Goal: Task Accomplishment & Management: Manage account settings

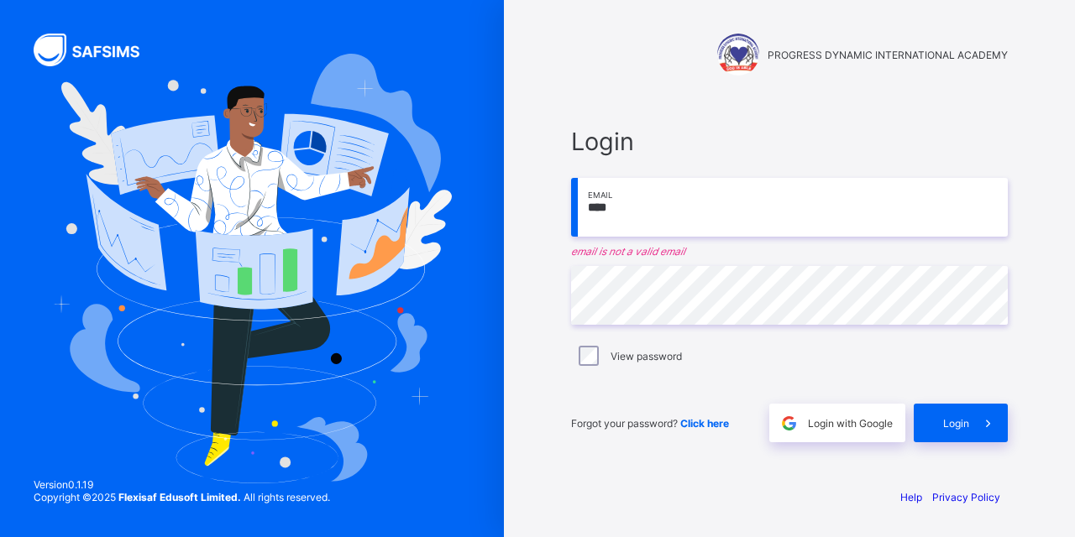
type input "**********"
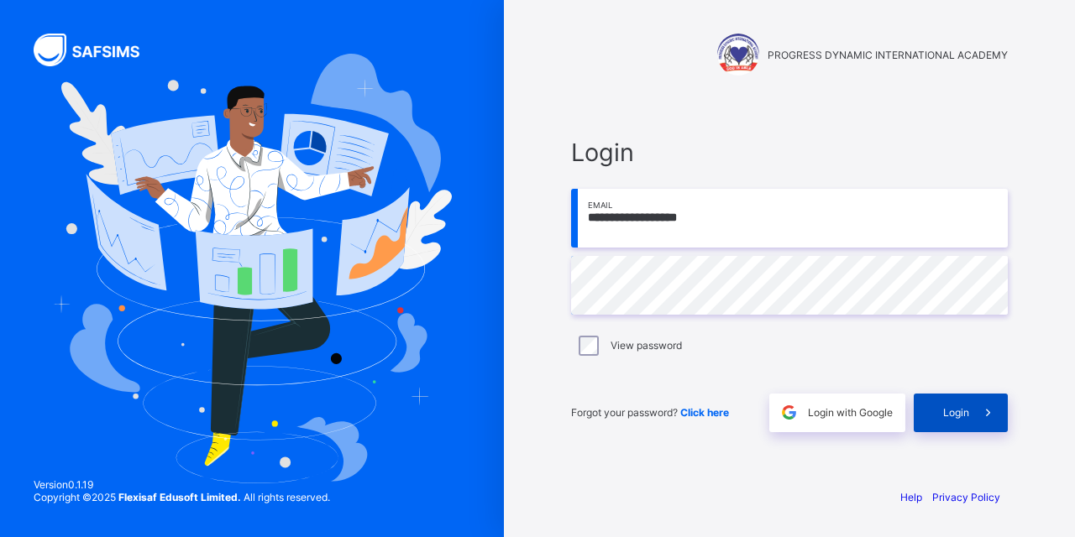
click at [960, 418] on span "Login" at bounding box center [956, 412] width 26 height 13
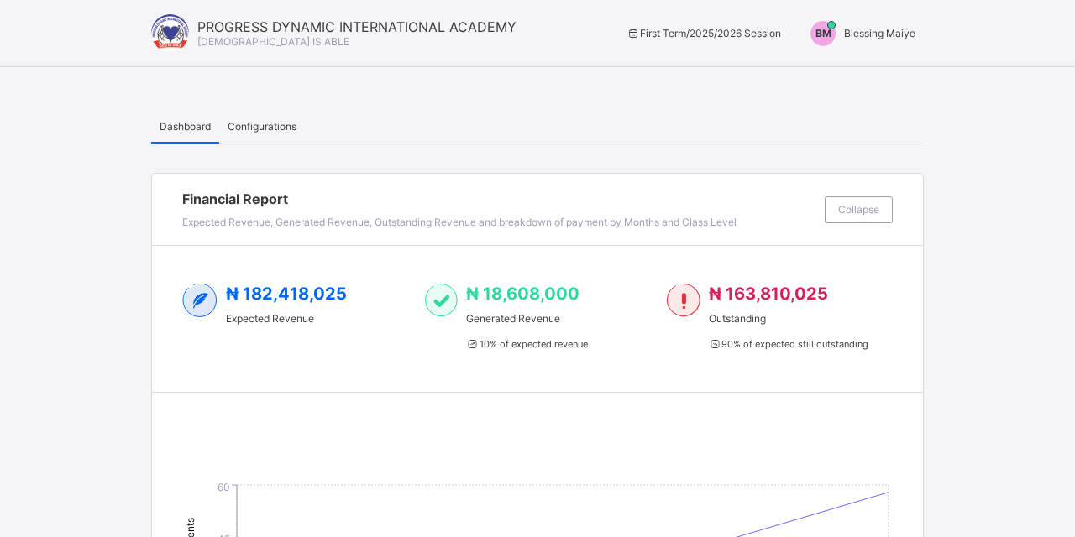
click at [830, 34] on span "BM" at bounding box center [823, 33] width 16 height 13
click at [283, 130] on span "Configurations" at bounding box center [262, 126] width 69 height 13
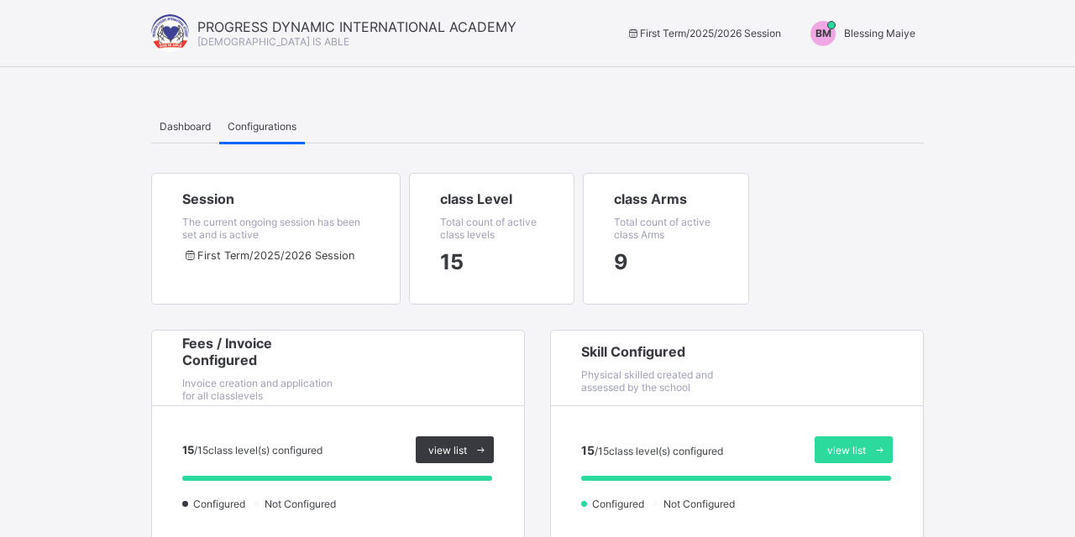
click at [826, 29] on span "BM" at bounding box center [823, 33] width 16 height 13
click at [828, 76] on span "Switch to Admin View" at bounding box center [852, 71] width 128 height 19
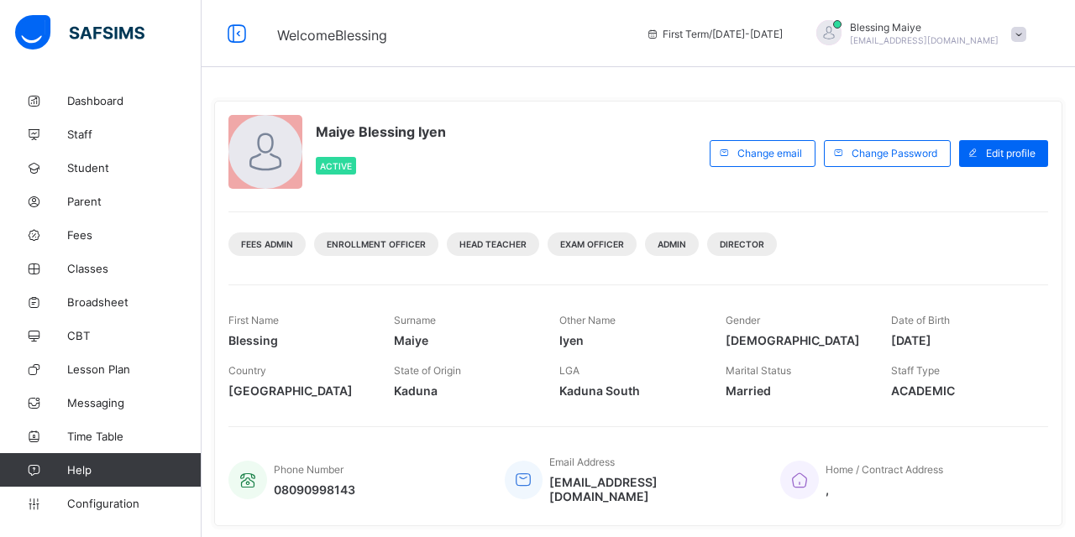
scroll to position [74, 0]
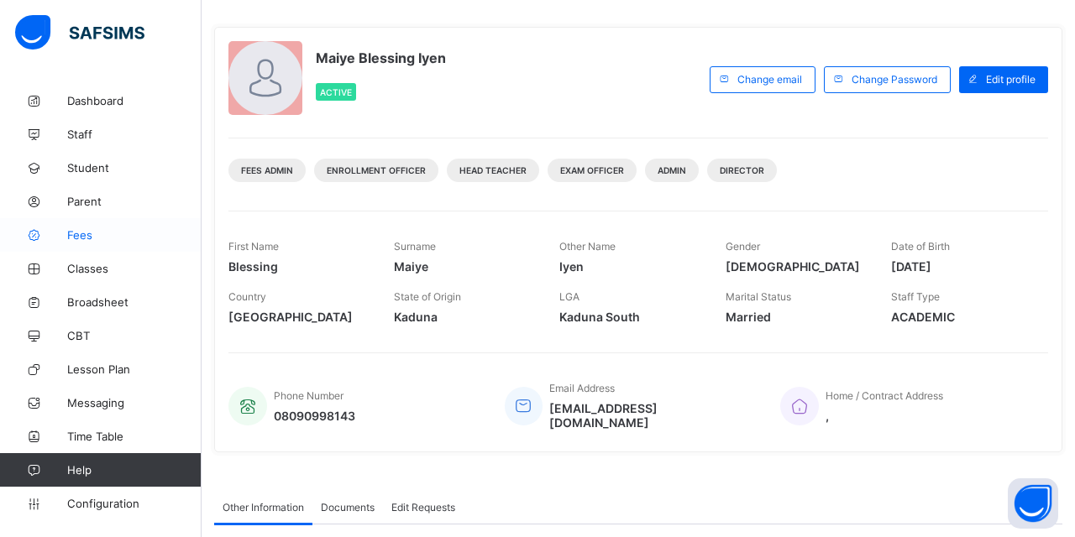
click at [79, 237] on span "Fees" at bounding box center [134, 234] width 134 height 13
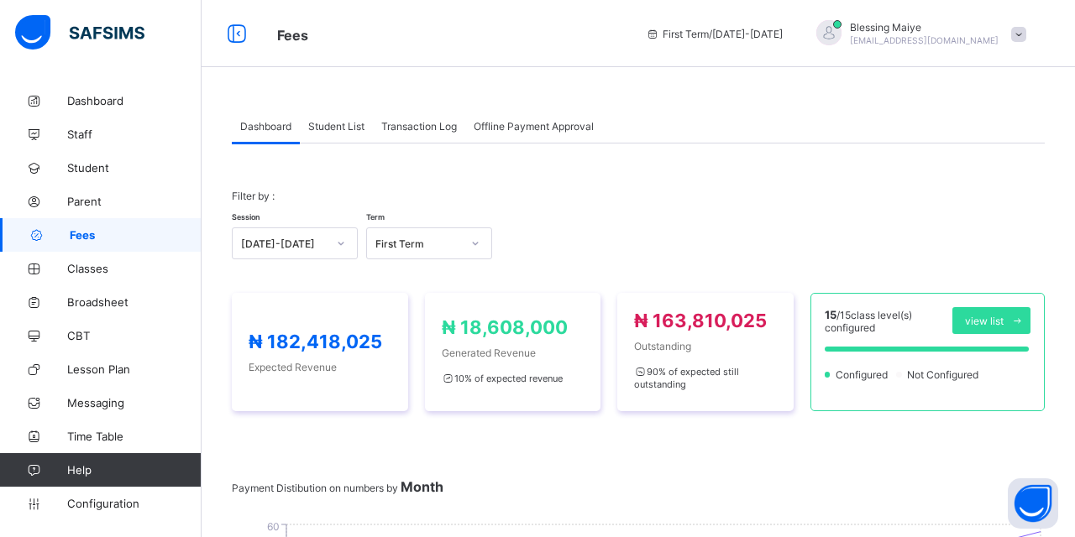
click at [342, 126] on span "Student List" at bounding box center [336, 126] width 56 height 13
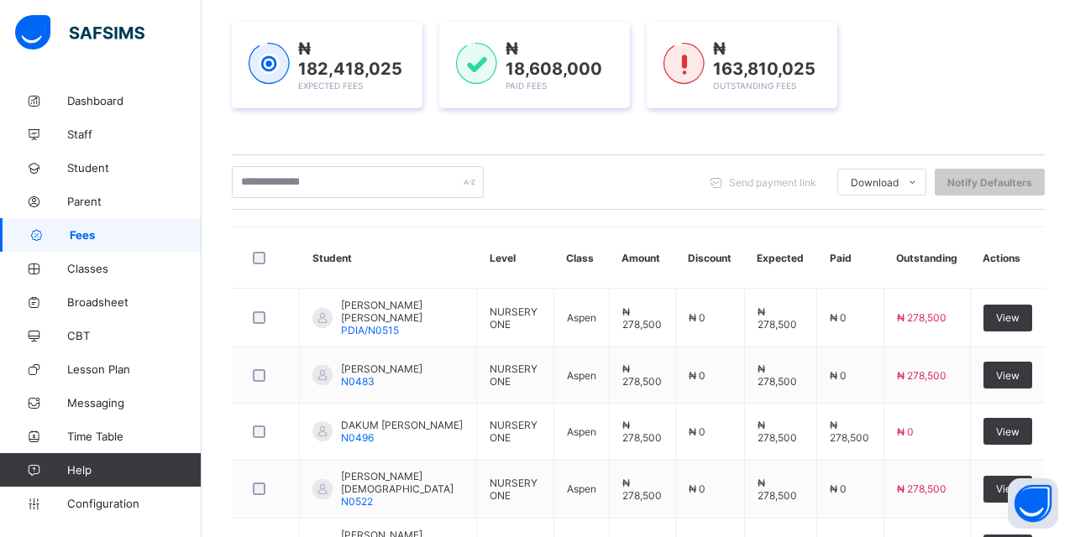
scroll to position [233, 0]
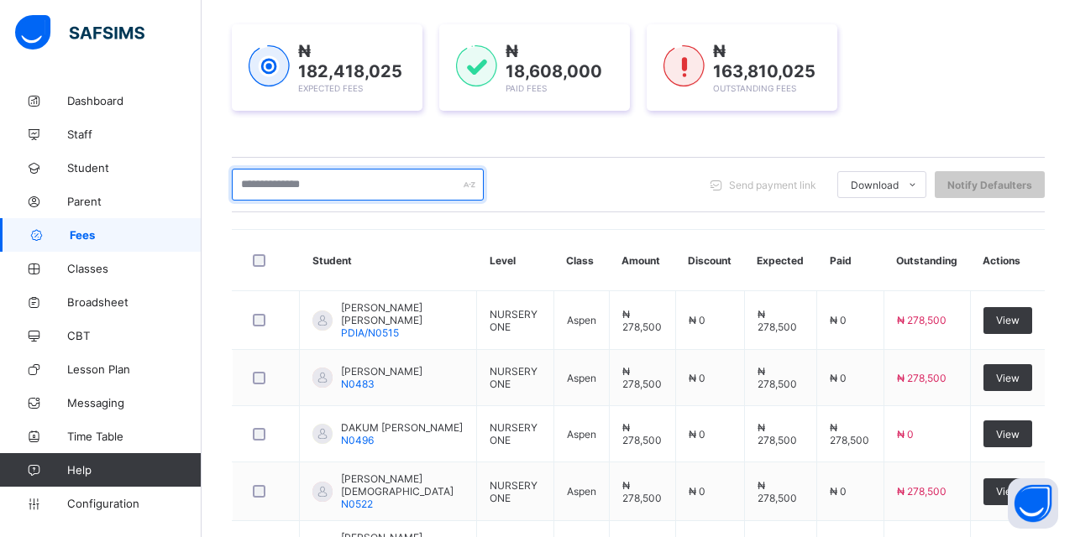
click at [332, 181] on input "text" at bounding box center [358, 185] width 252 height 32
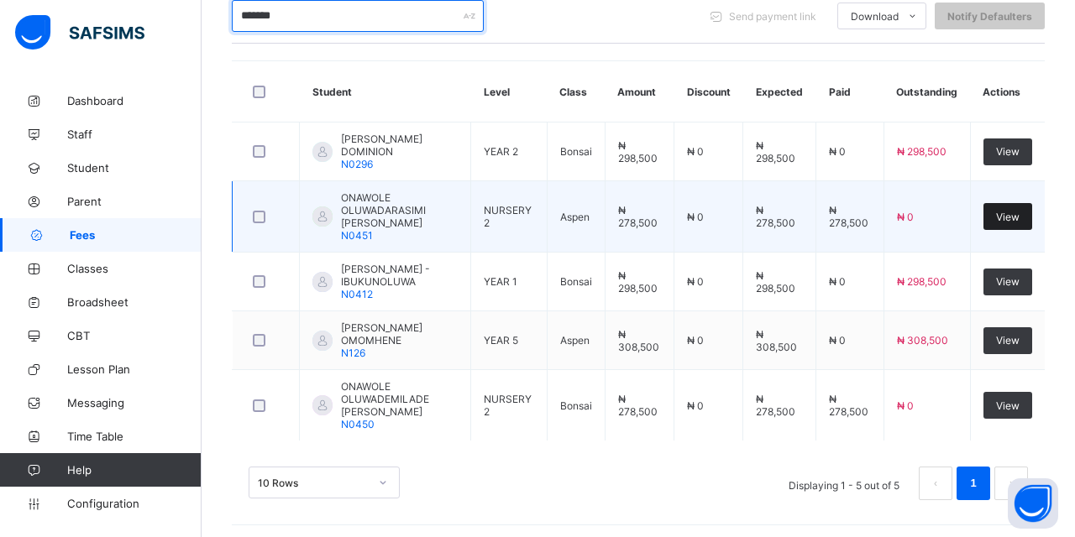
scroll to position [401, 0]
type input "*******"
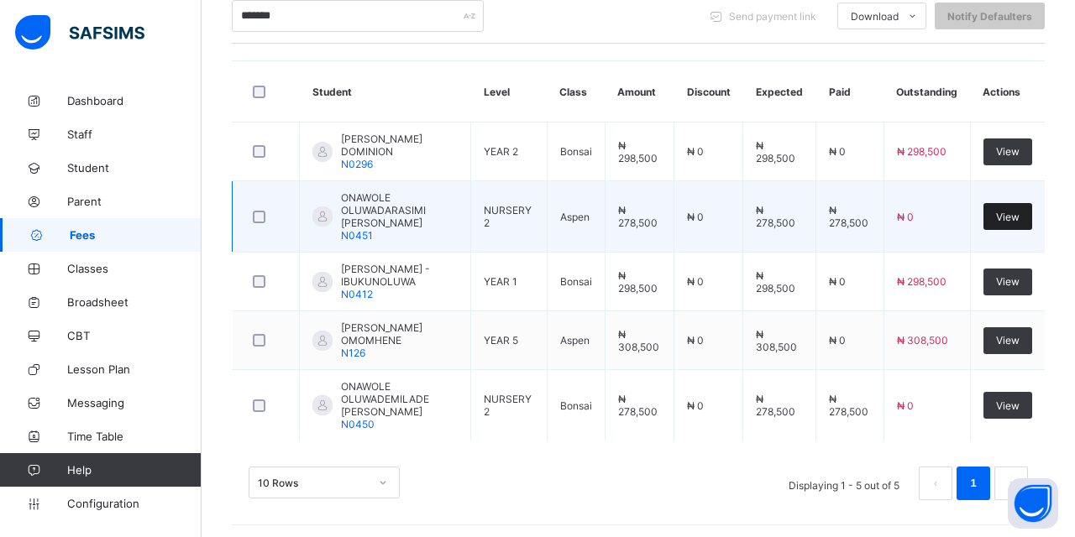
click at [1005, 223] on span "View" at bounding box center [1008, 217] width 24 height 13
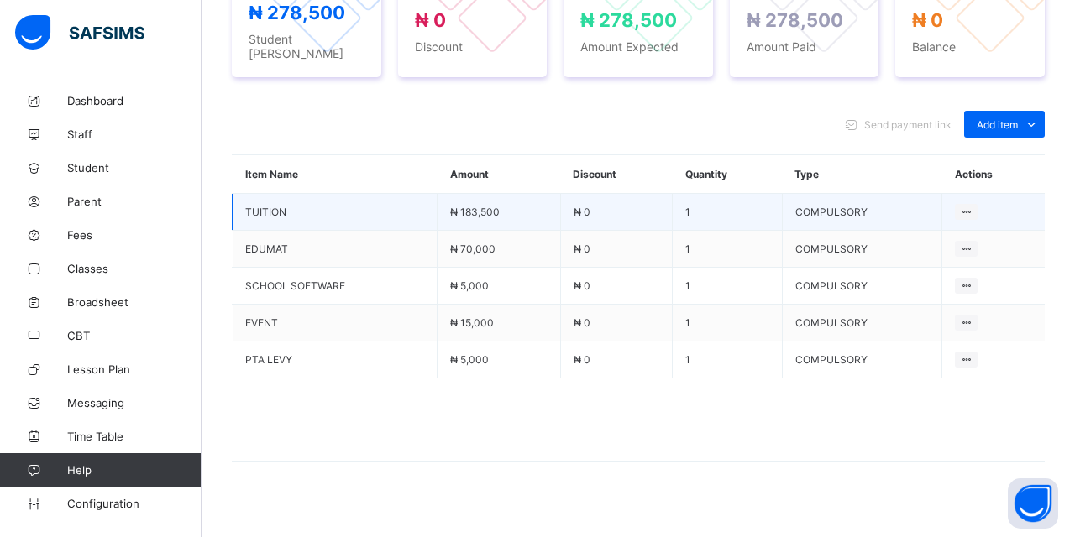
scroll to position [687, 0]
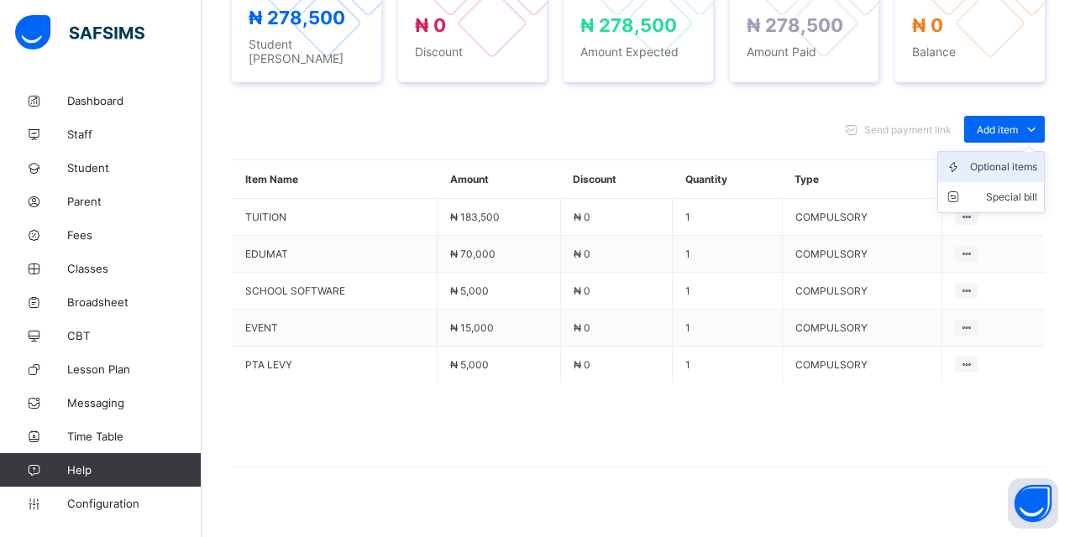
click at [1007, 159] on div "Optional items" at bounding box center [1003, 167] width 67 height 17
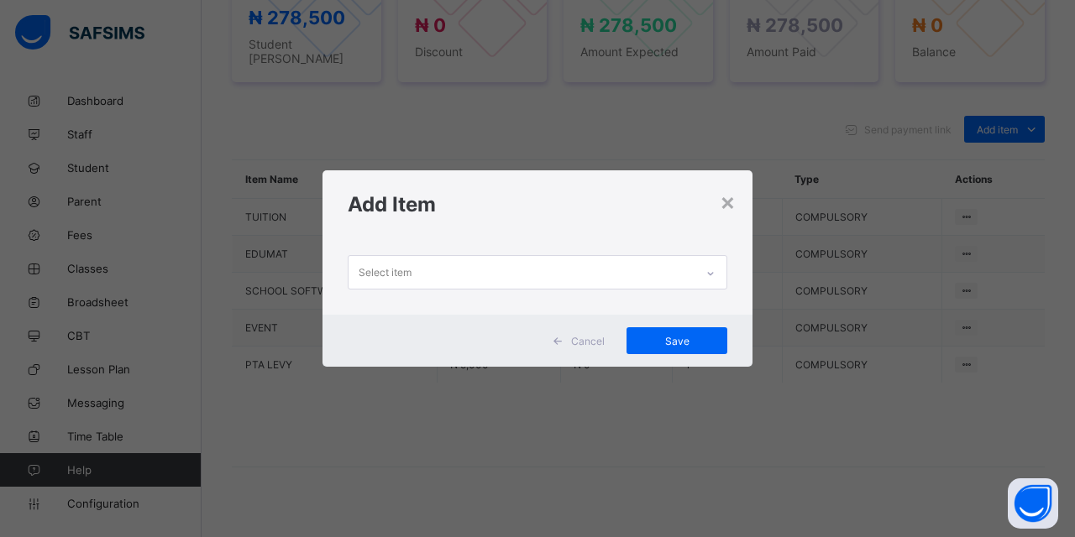
click at [586, 272] on div "Select item" at bounding box center [521, 272] width 346 height 33
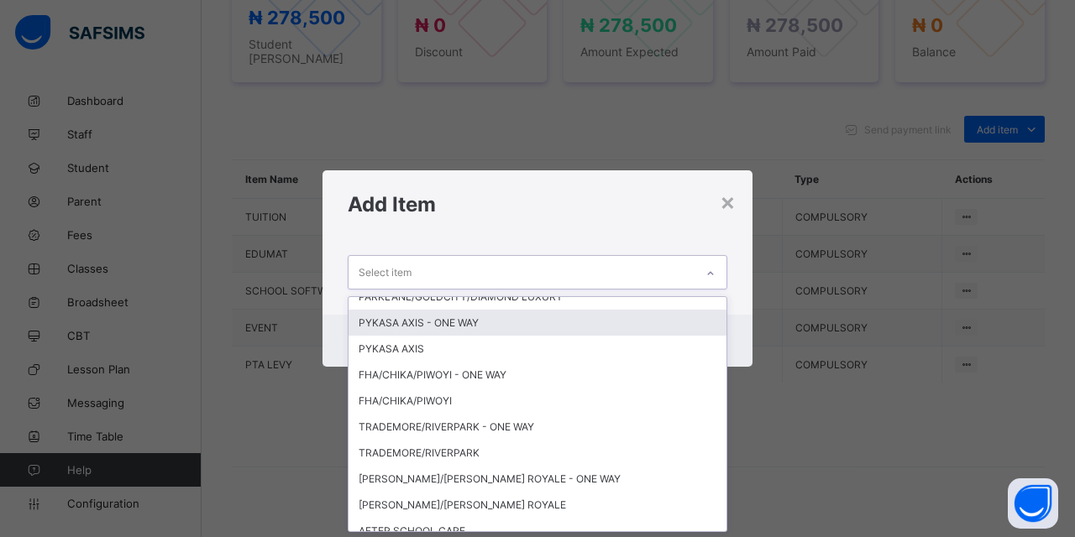
scroll to position [144, 0]
click at [468, 318] on div "PYKASA AXIS - ONE WAY" at bounding box center [537, 322] width 378 height 26
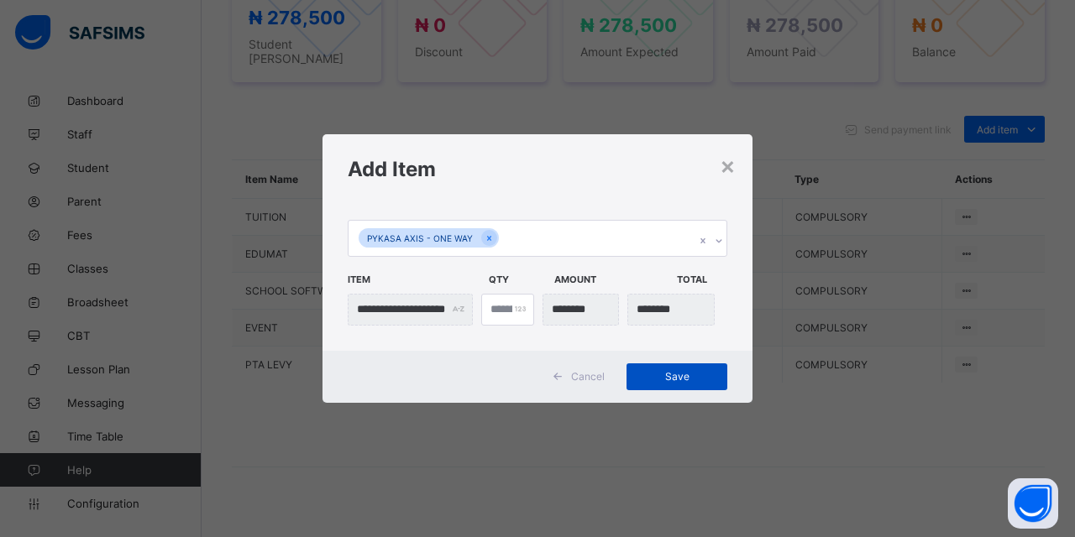
click at [685, 377] on span "Save" at bounding box center [677, 376] width 76 height 13
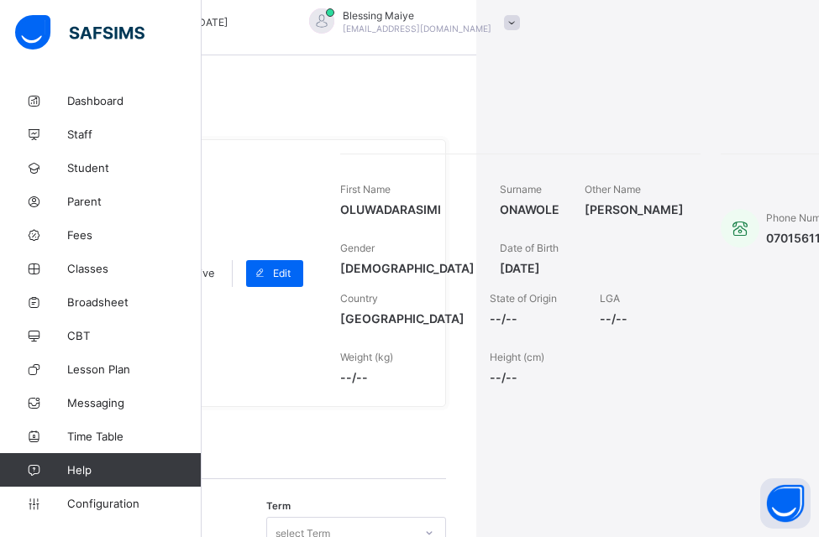
scroll to position [12, 385]
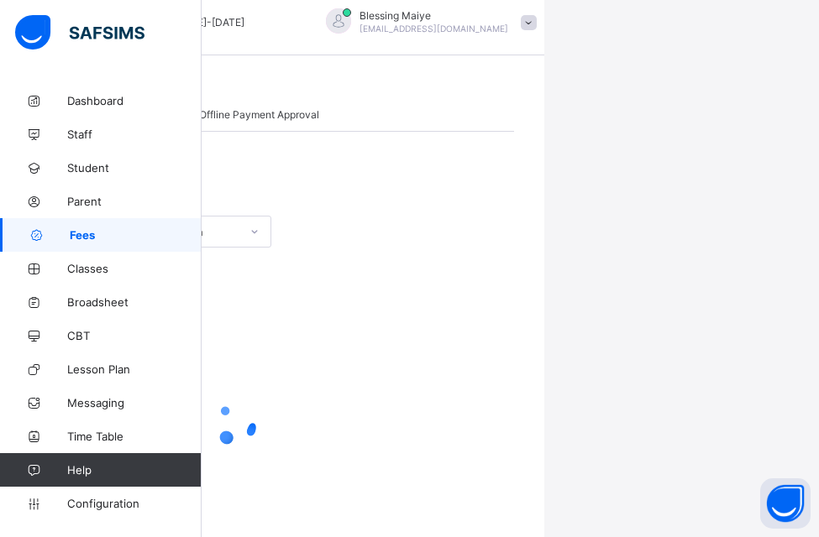
scroll to position [83, 0]
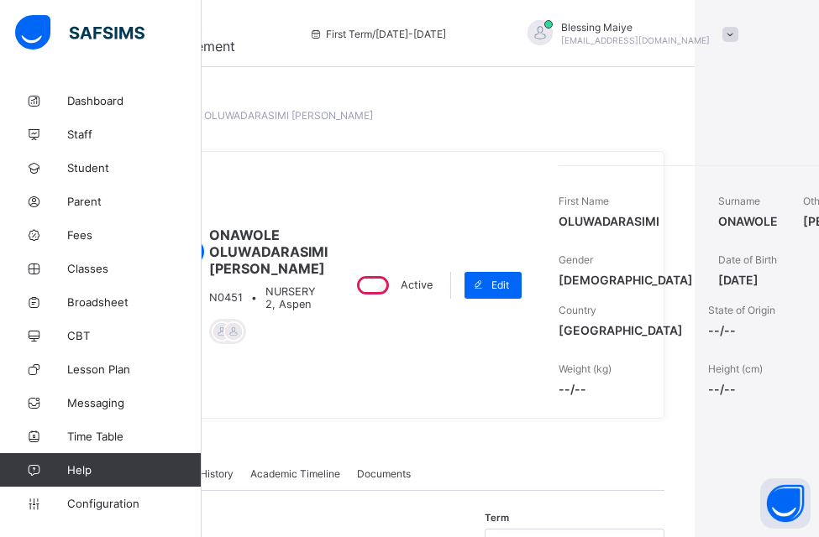
scroll to position [2, 139]
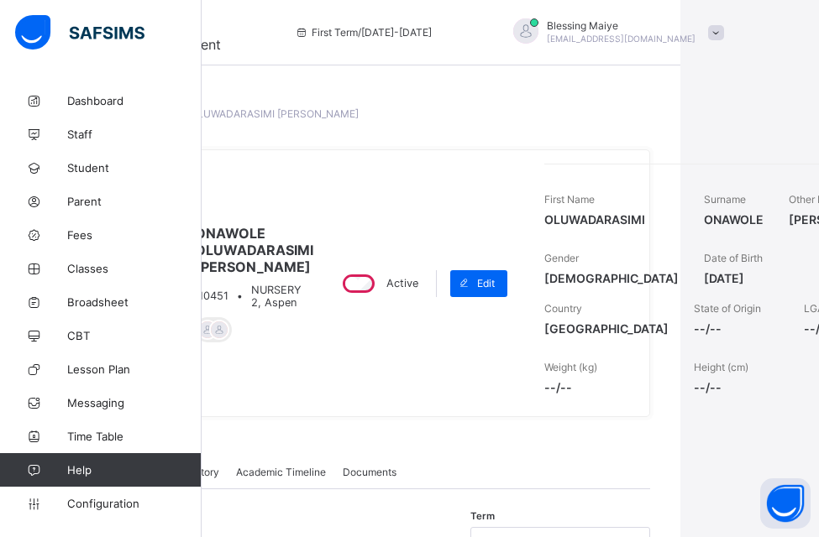
click at [293, 117] on span "/ ONAWOLE OLUWADARASIMI [PERSON_NAME]" at bounding box center [245, 113] width 227 height 13
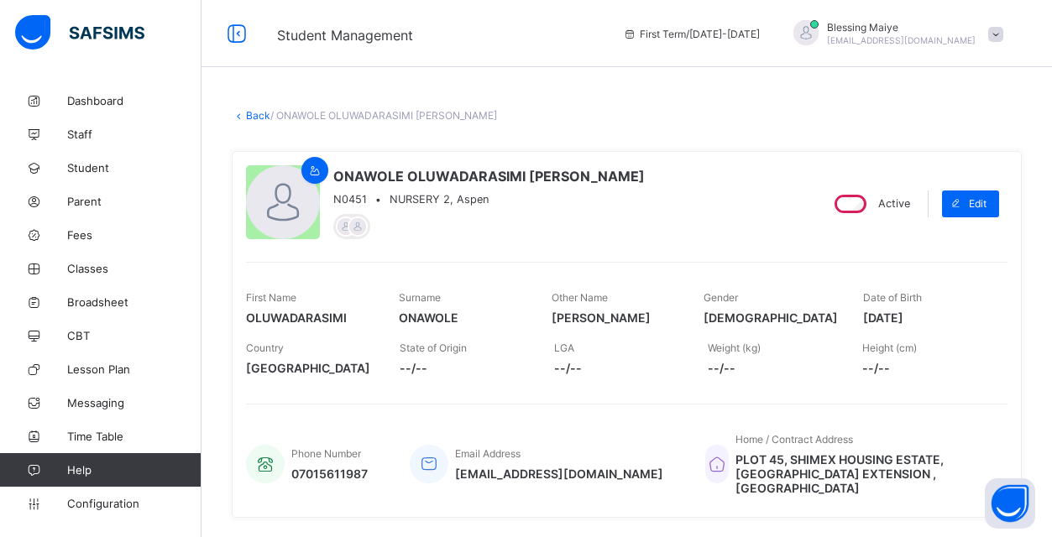
scroll to position [0, 0]
click at [240, 117] on icon at bounding box center [239, 115] width 14 height 13
click at [258, 117] on link "Back" at bounding box center [258, 115] width 24 height 13
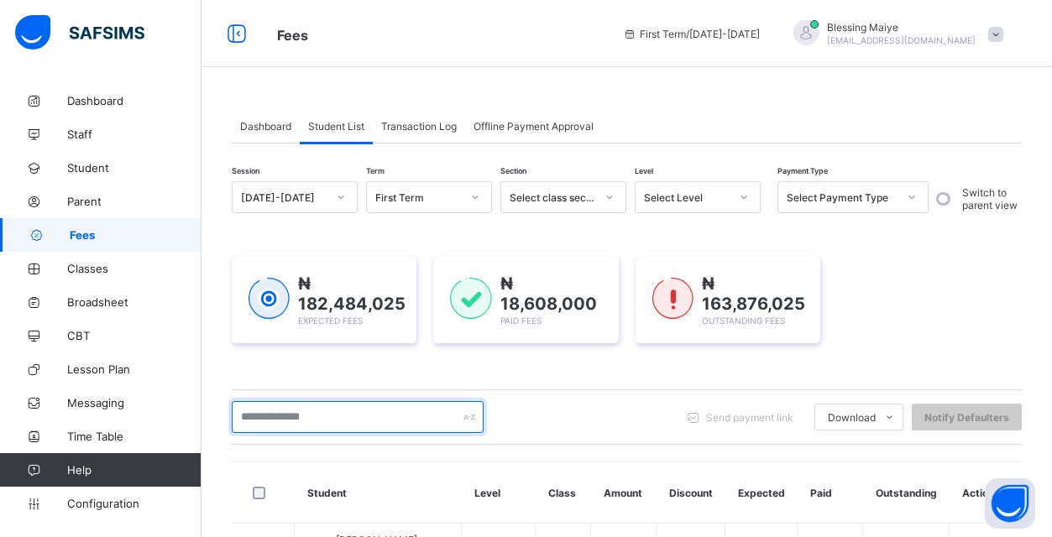
click at [391, 413] on input "text" at bounding box center [358, 417] width 252 height 32
click at [391, 413] on input "*" at bounding box center [358, 417] width 252 height 32
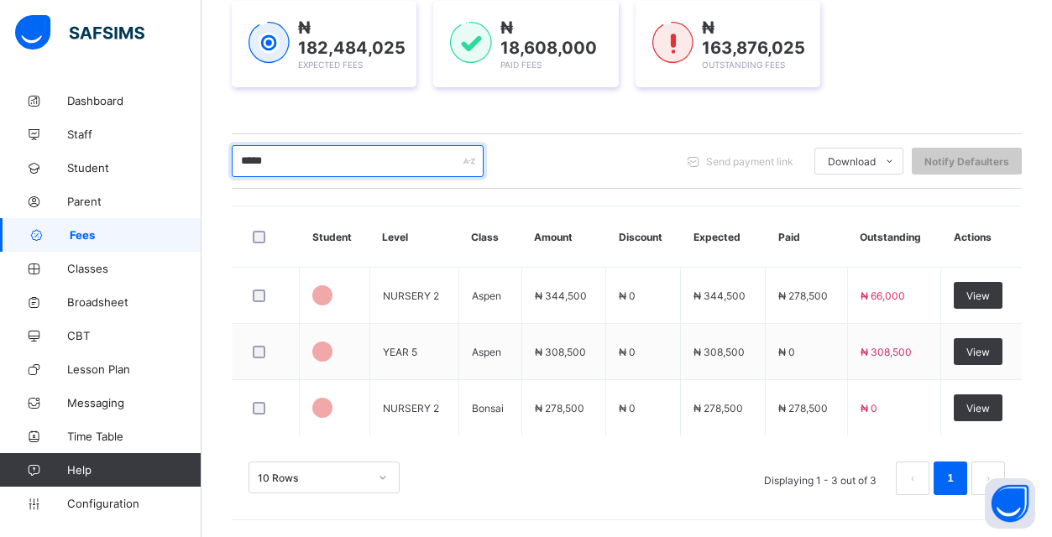
scroll to position [256, 0]
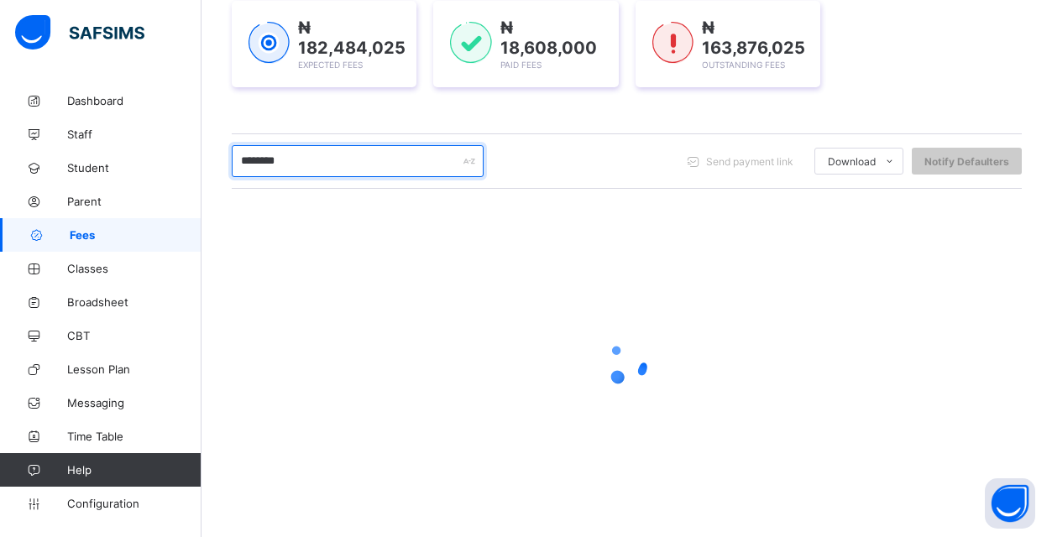
type input "*******"
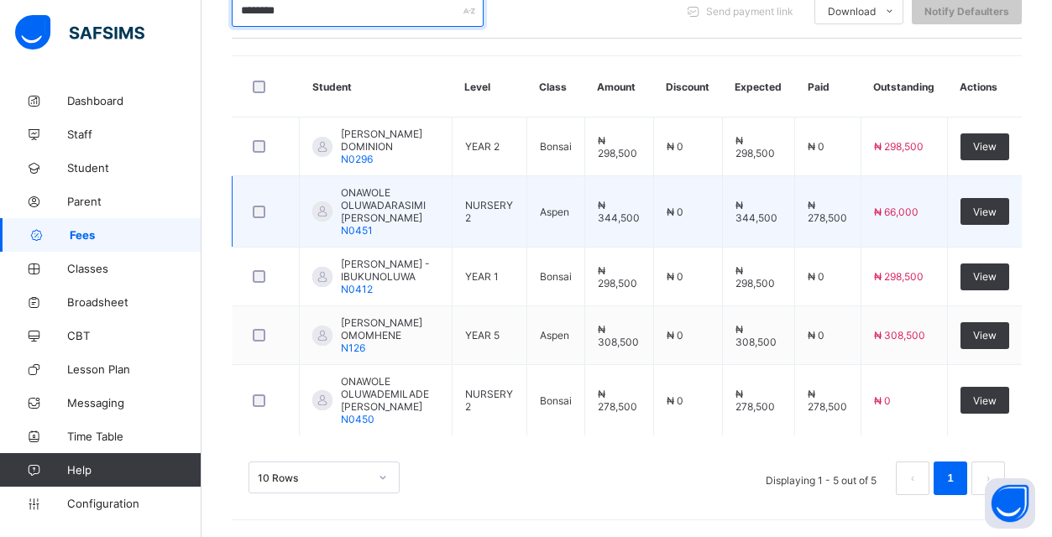
scroll to position [432, 0]
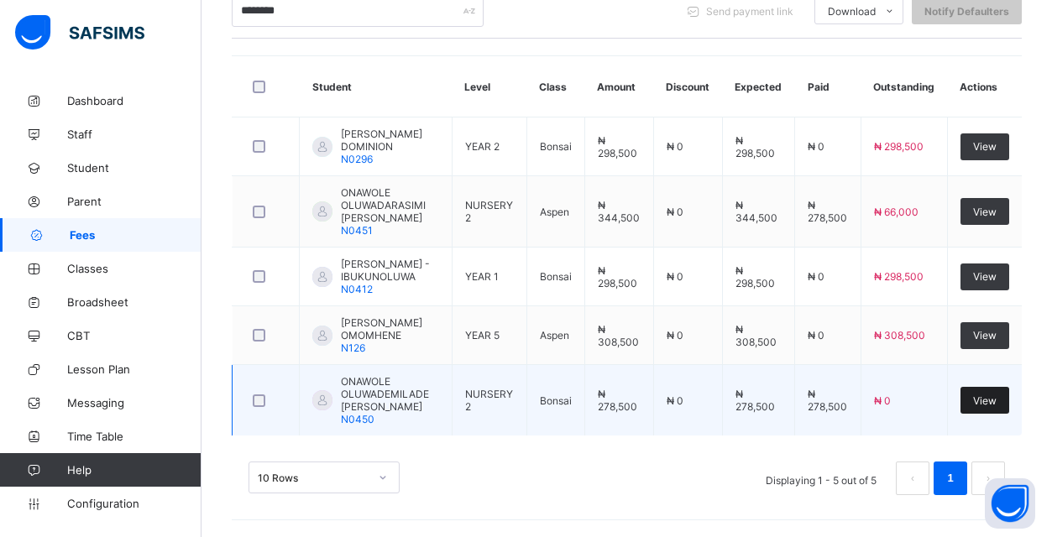
click at [990, 397] on span "View" at bounding box center [985, 401] width 24 height 13
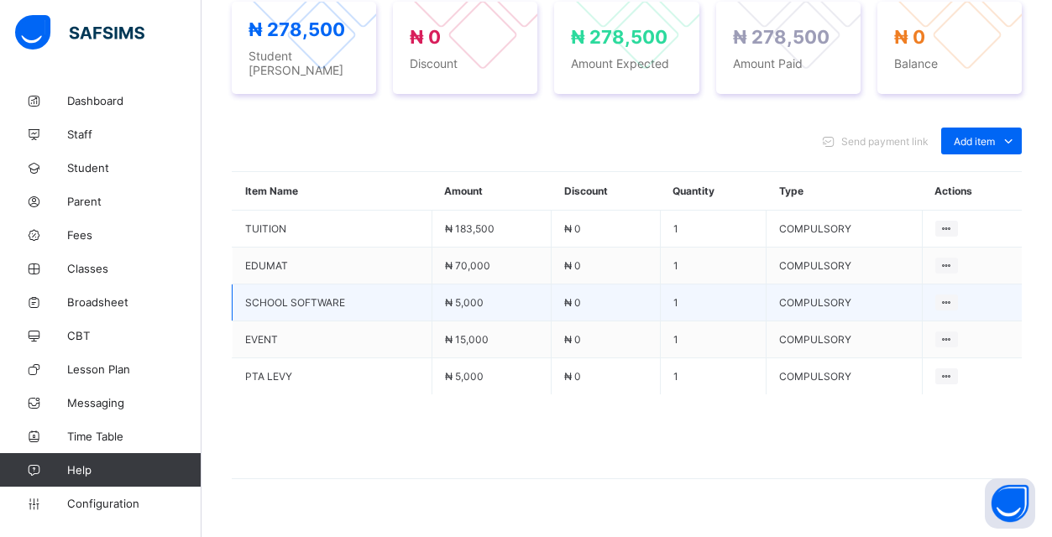
scroll to position [679, 0]
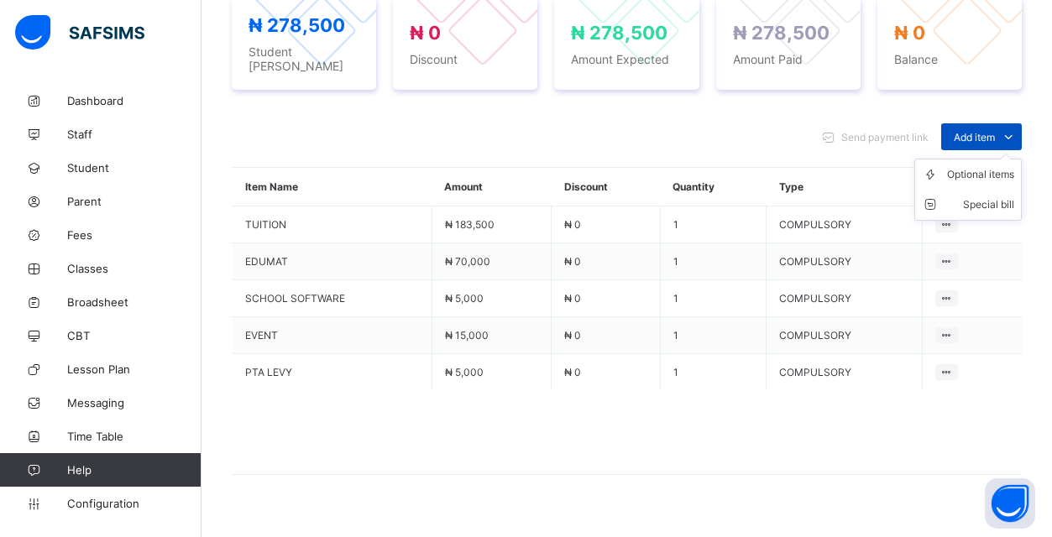
click at [1007, 128] on icon at bounding box center [1008, 136] width 18 height 17
click at [989, 166] on div "Optional items" at bounding box center [980, 174] width 67 height 17
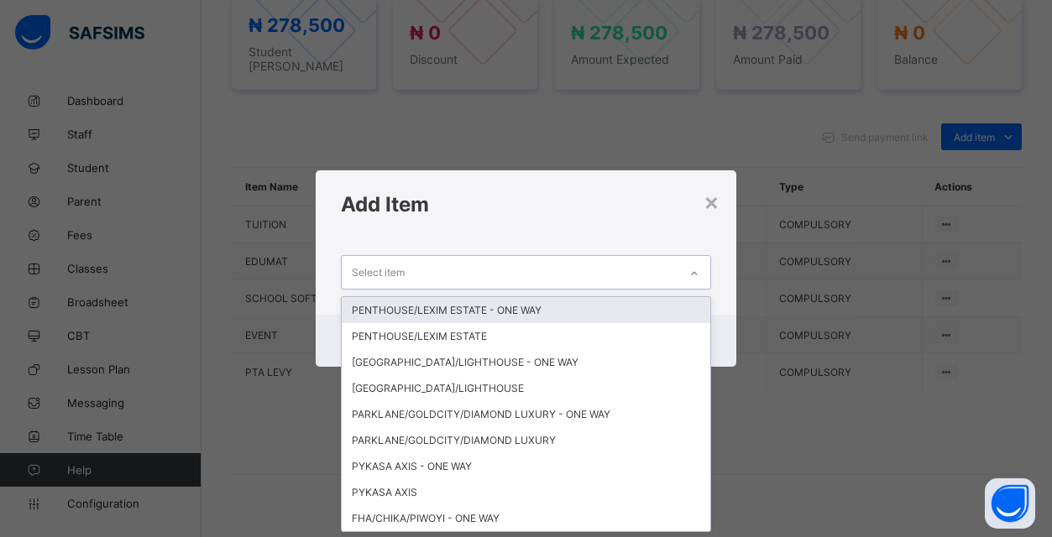
click at [650, 277] on div "Select item" at bounding box center [510, 272] width 337 height 33
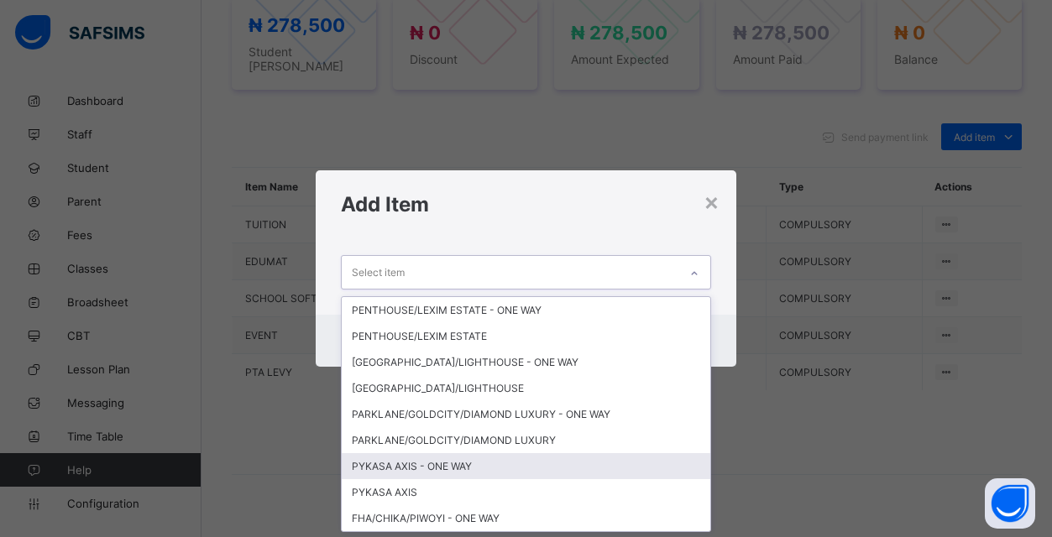
click at [465, 463] on div "PYKASA AXIS - ONE WAY" at bounding box center [526, 466] width 369 height 26
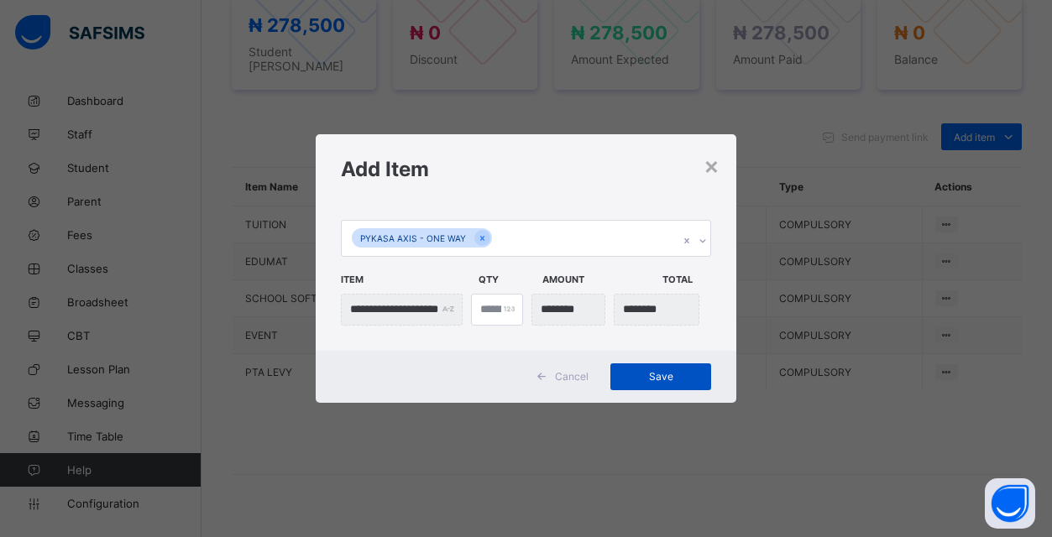
click at [668, 378] on span "Save" at bounding box center [661, 376] width 76 height 13
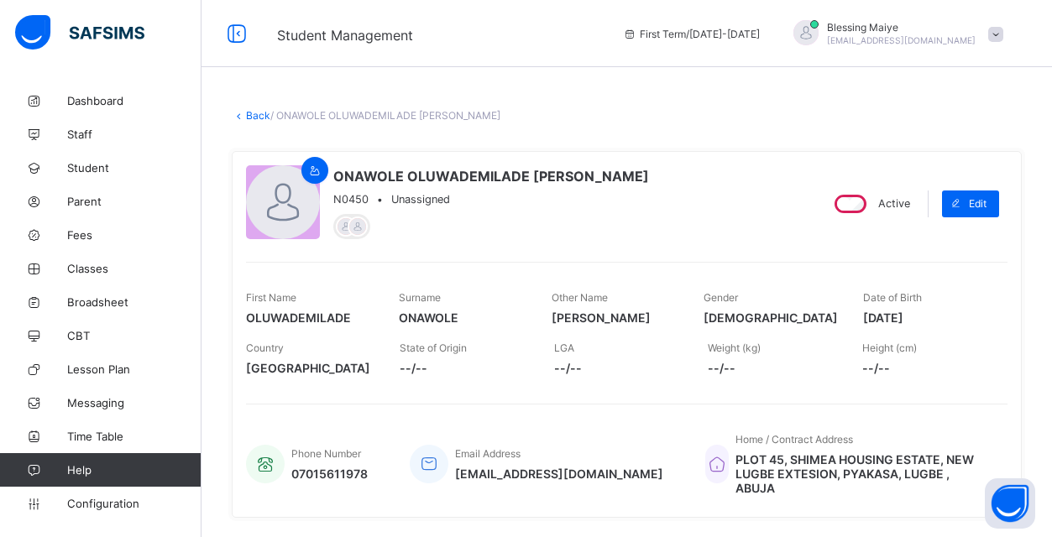
click at [253, 118] on link "Back" at bounding box center [258, 115] width 24 height 13
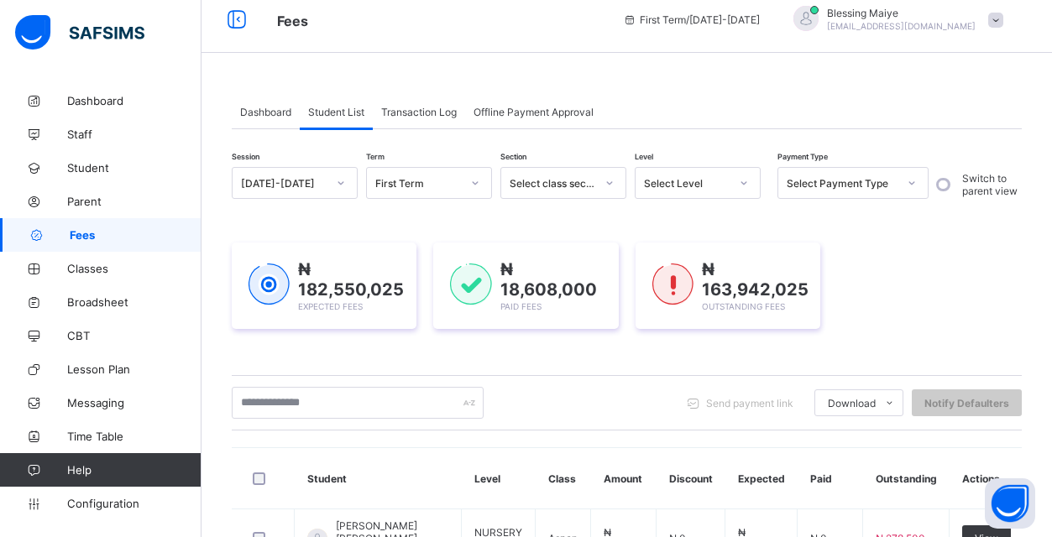
scroll to position [132, 0]
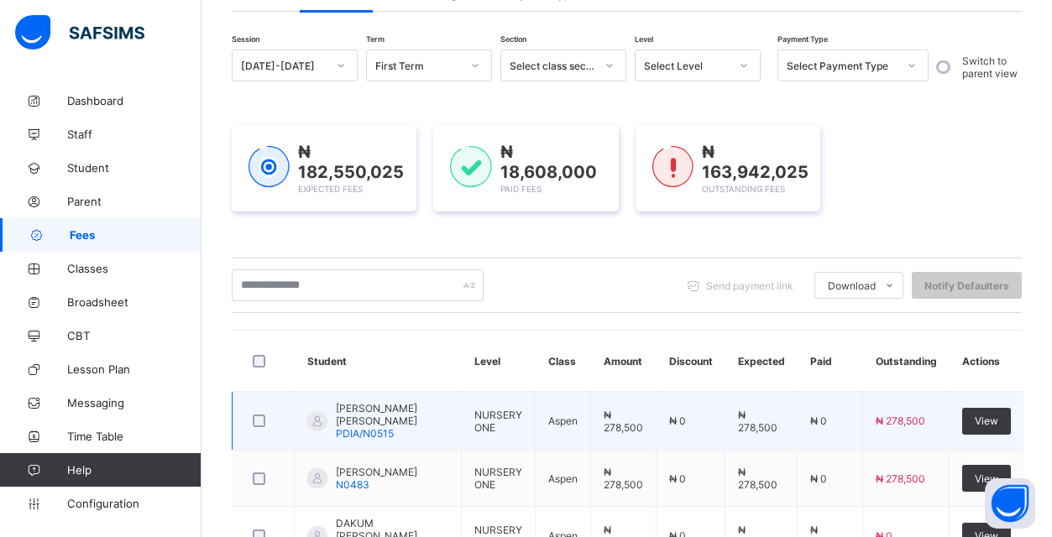
click at [440, 392] on td "[PERSON_NAME] [PERSON_NAME] PDIA/N0515" at bounding box center [378, 421] width 167 height 59
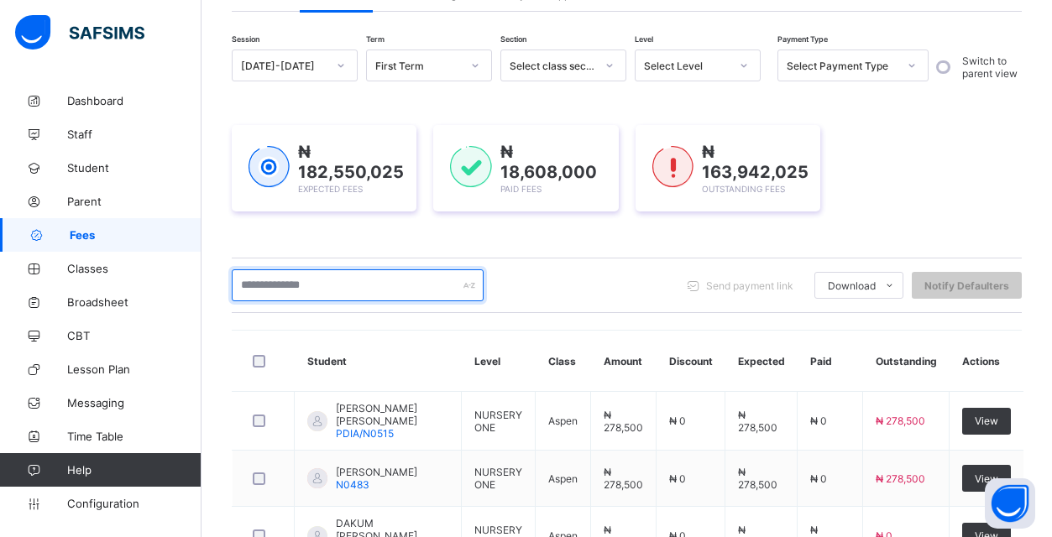
click at [332, 269] on input "text" at bounding box center [358, 285] width 252 height 32
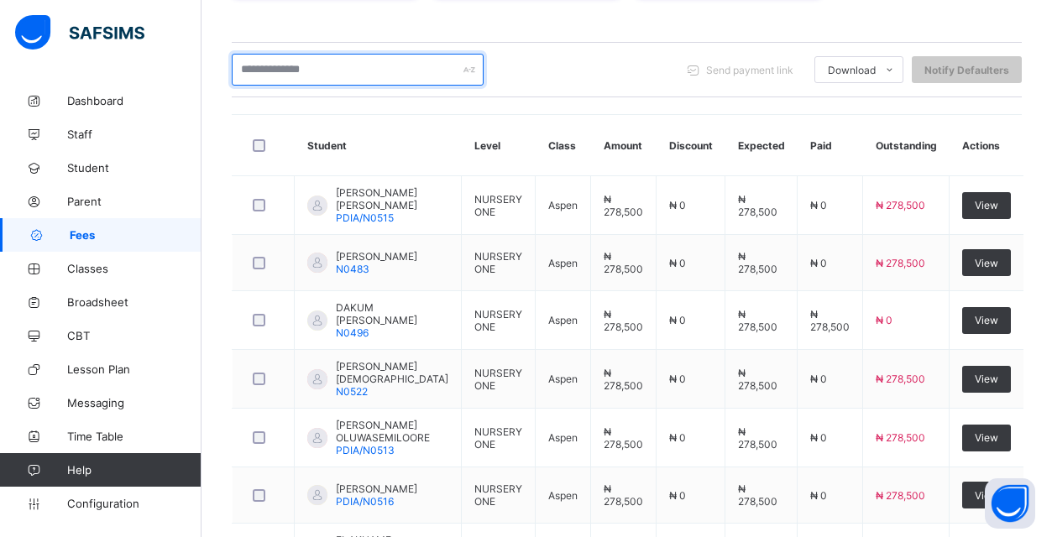
click at [332, 66] on input "text" at bounding box center [358, 70] width 252 height 32
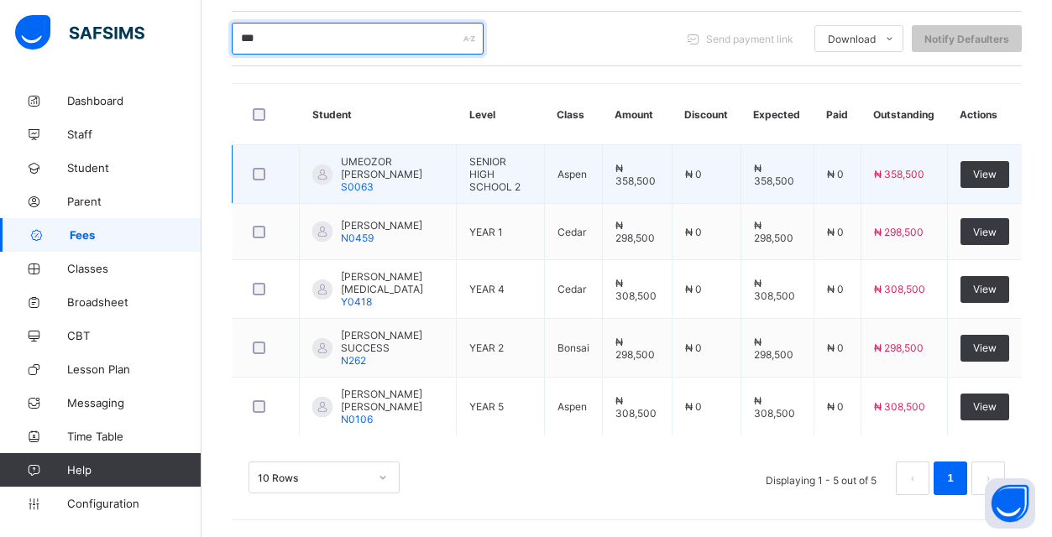
scroll to position [394, 0]
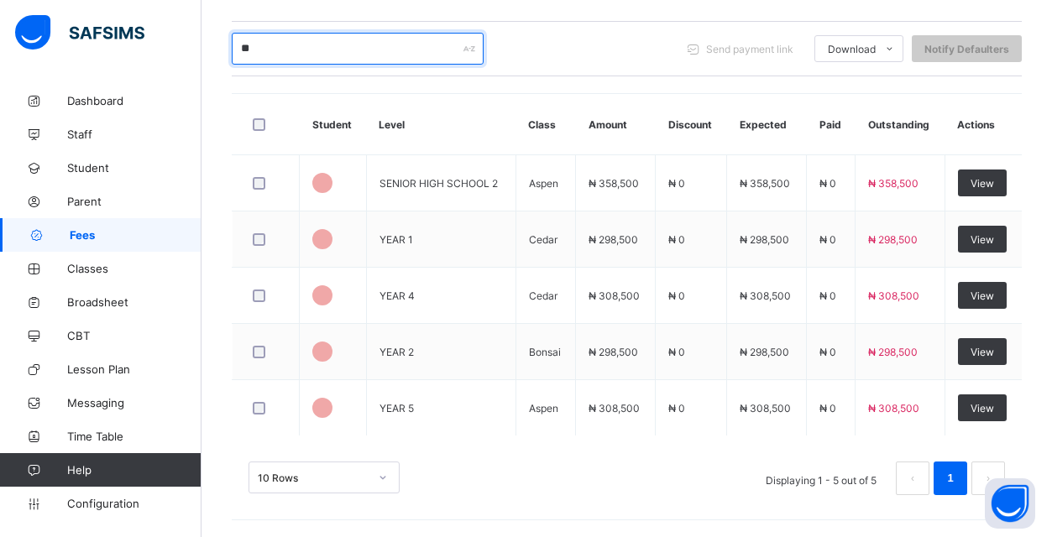
type input "*"
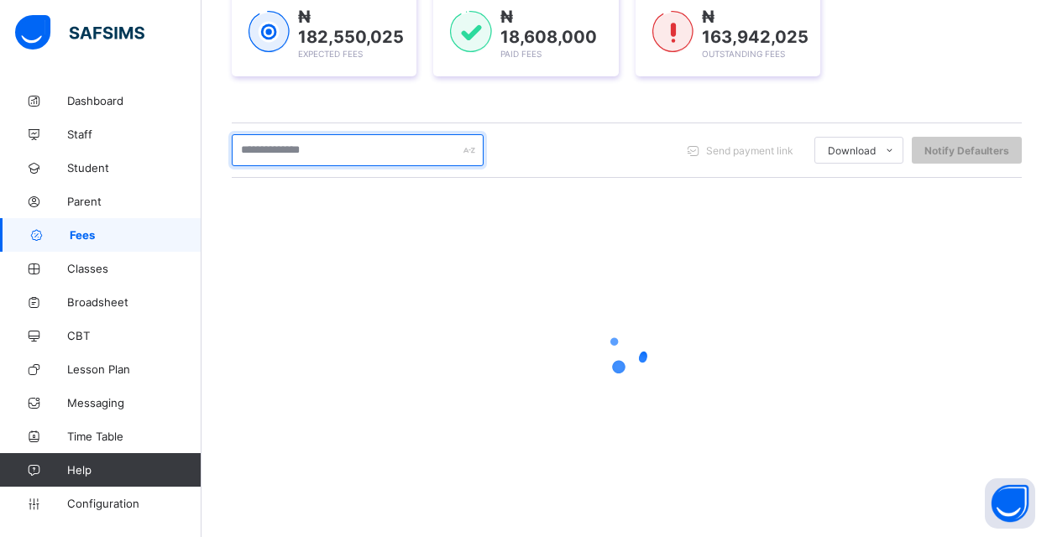
scroll to position [267, 0]
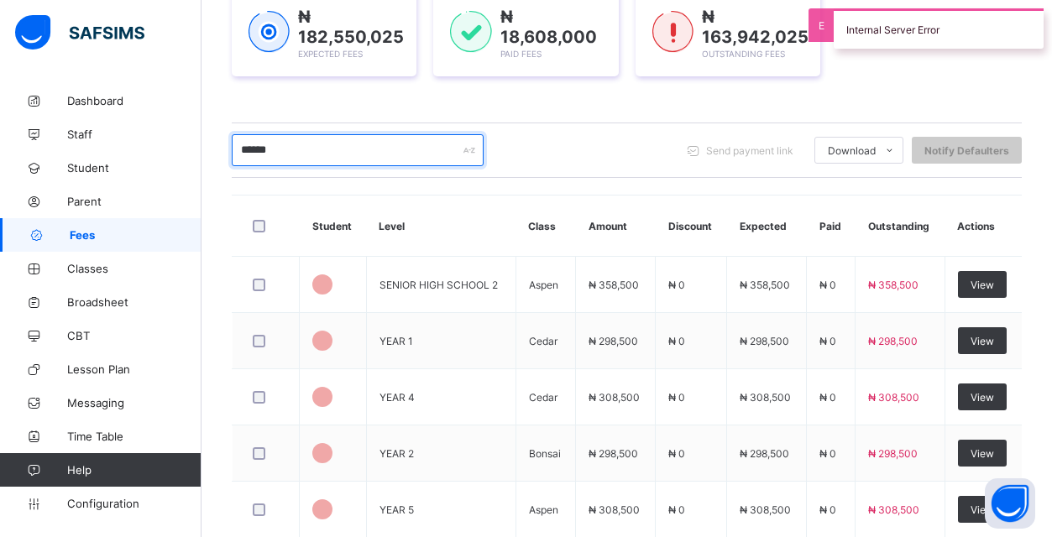
click at [364, 151] on input "******" at bounding box center [358, 150] width 252 height 32
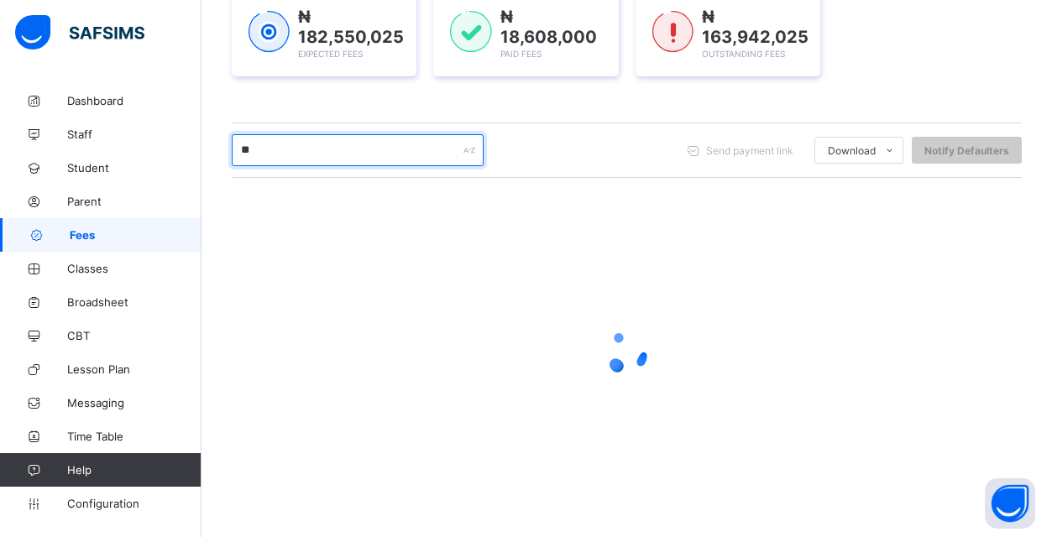
type input "*"
click at [297, 150] on input "*********" at bounding box center [358, 150] width 252 height 32
click at [255, 152] on input "*********" at bounding box center [358, 150] width 252 height 32
click at [343, 160] on input "*********" at bounding box center [358, 150] width 252 height 32
type input "*"
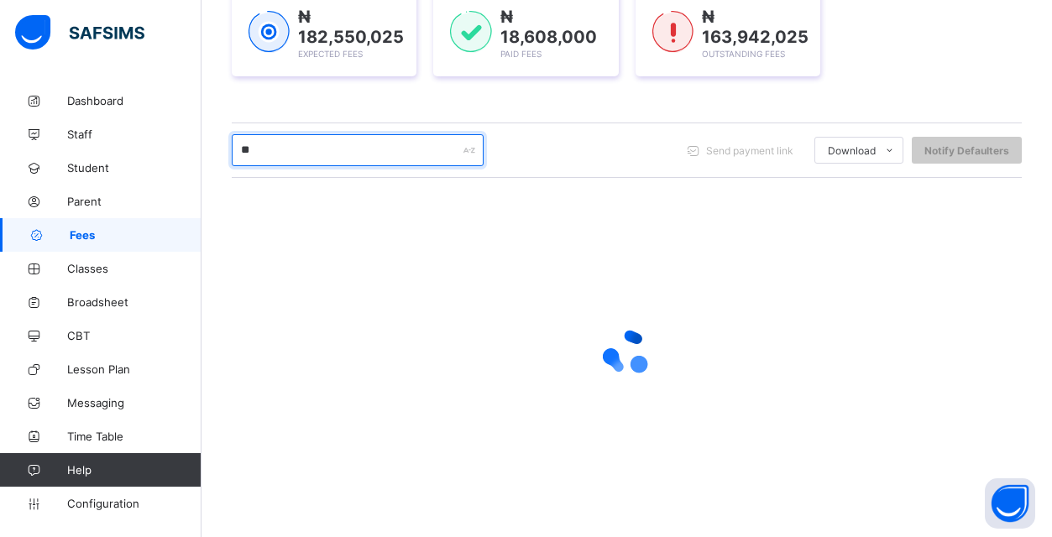
type input "*"
click at [418, 149] on input "********" at bounding box center [358, 150] width 252 height 32
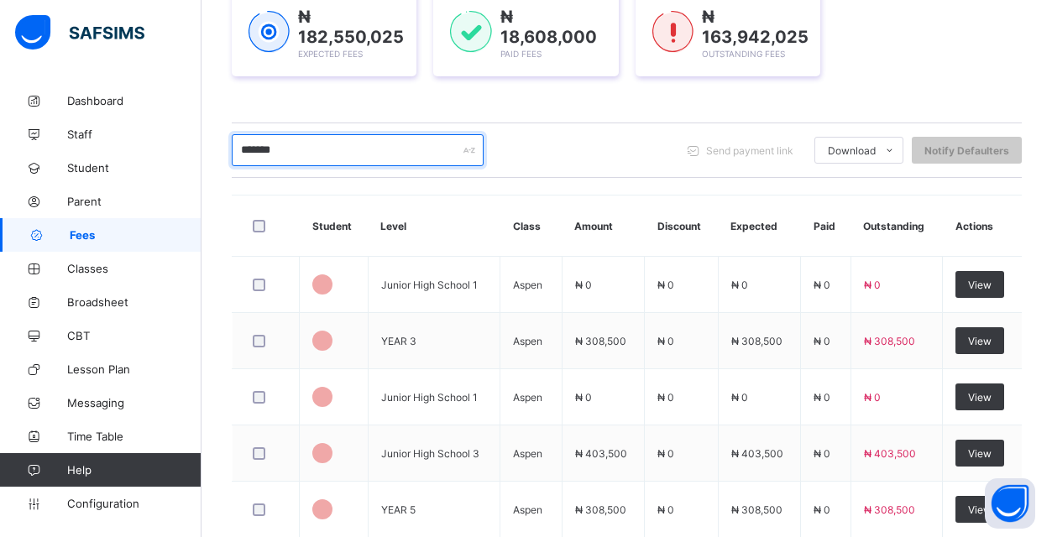
click at [408, 159] on input "*******" at bounding box center [358, 150] width 252 height 32
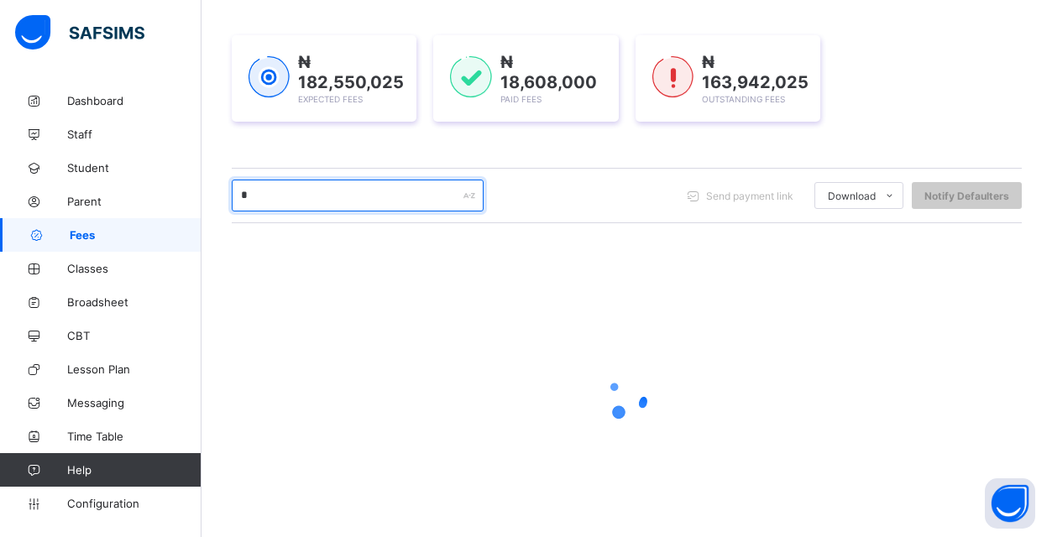
scroll to position [213, 0]
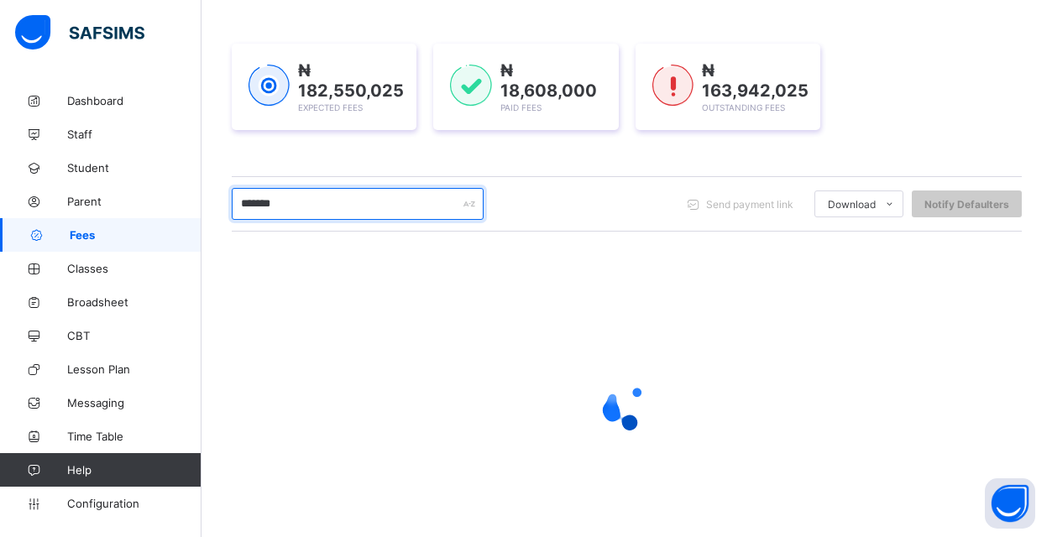
type input "********"
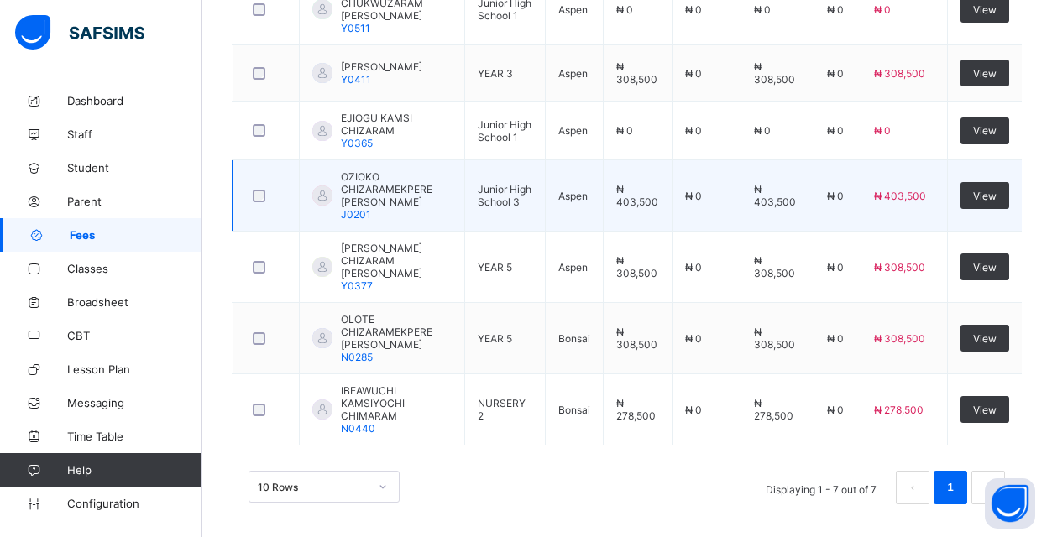
scroll to position [549, 0]
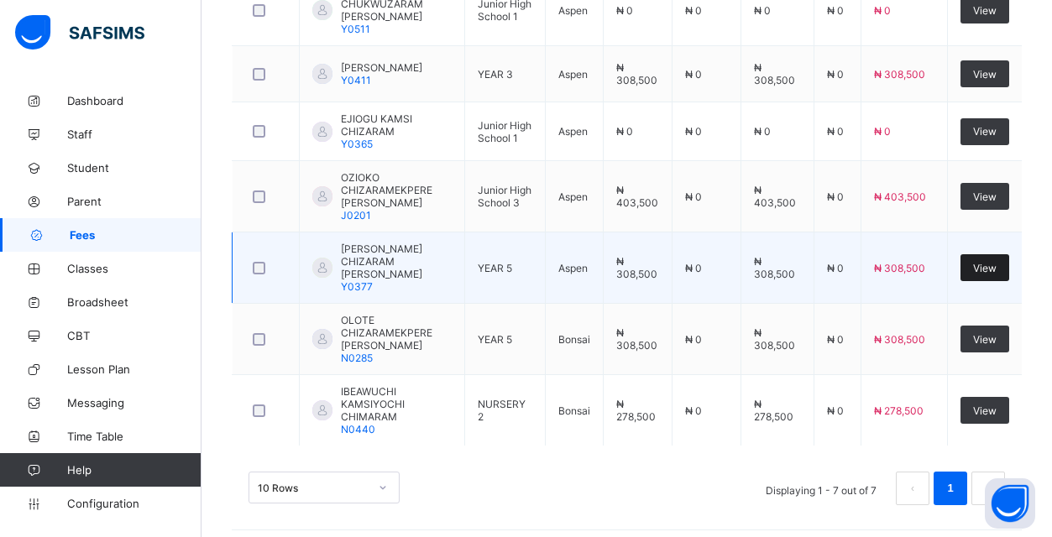
click at [984, 262] on span "View" at bounding box center [985, 268] width 24 height 13
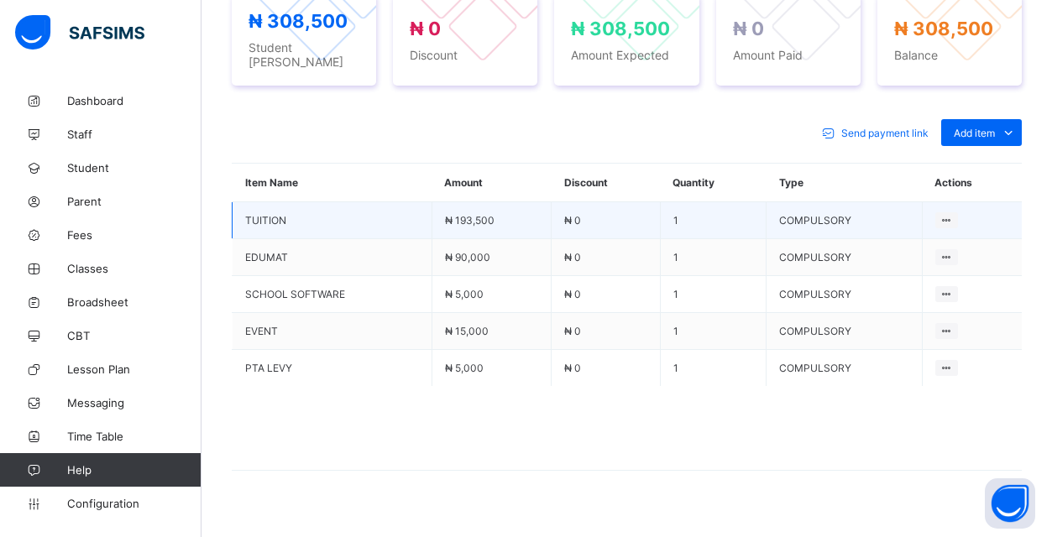
scroll to position [687, 0]
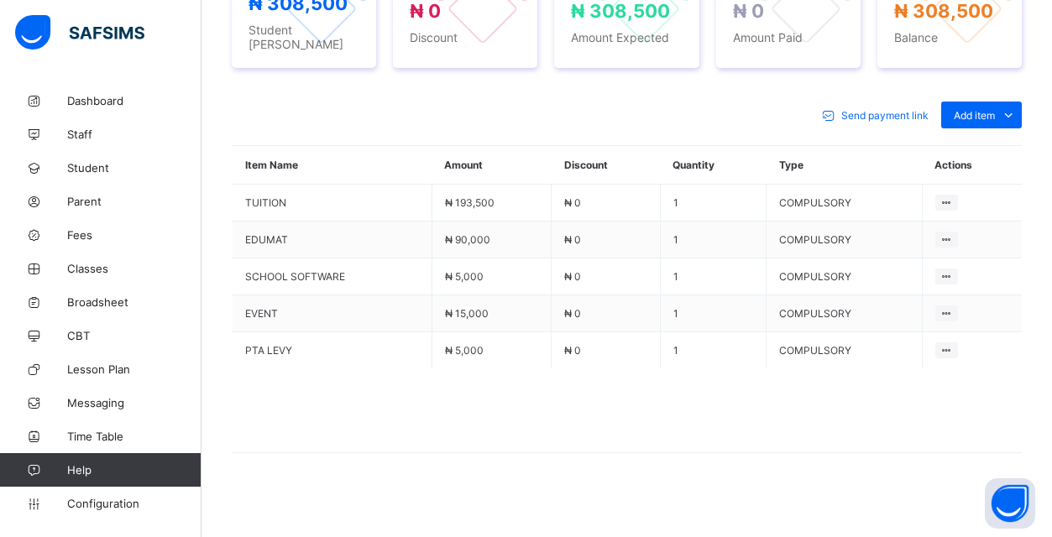
click at [1006, 108] on icon at bounding box center [1008, 115] width 18 height 17
click at [996, 144] on div "Optional items" at bounding box center [980, 152] width 67 height 17
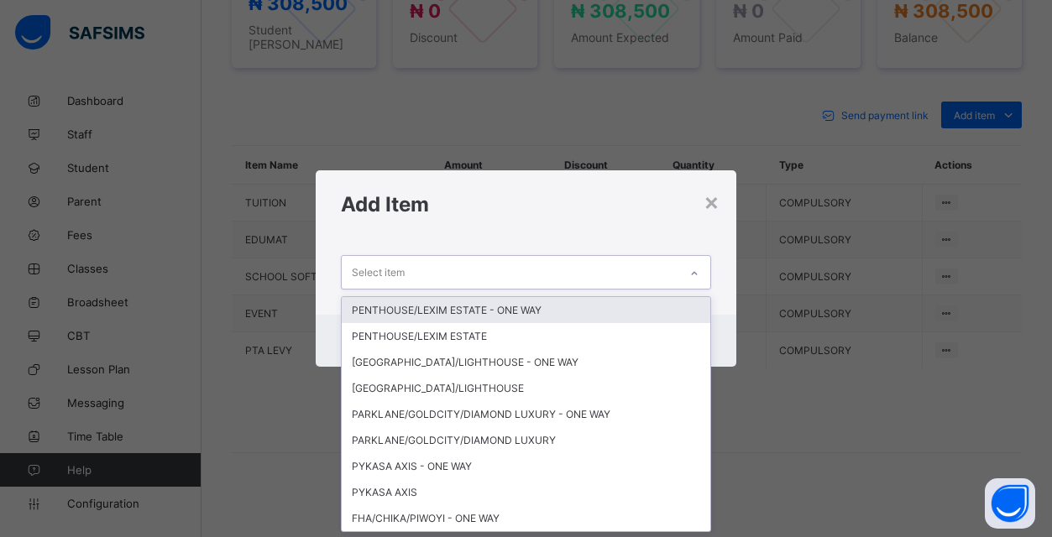
click at [643, 280] on div "Select item" at bounding box center [510, 272] width 337 height 33
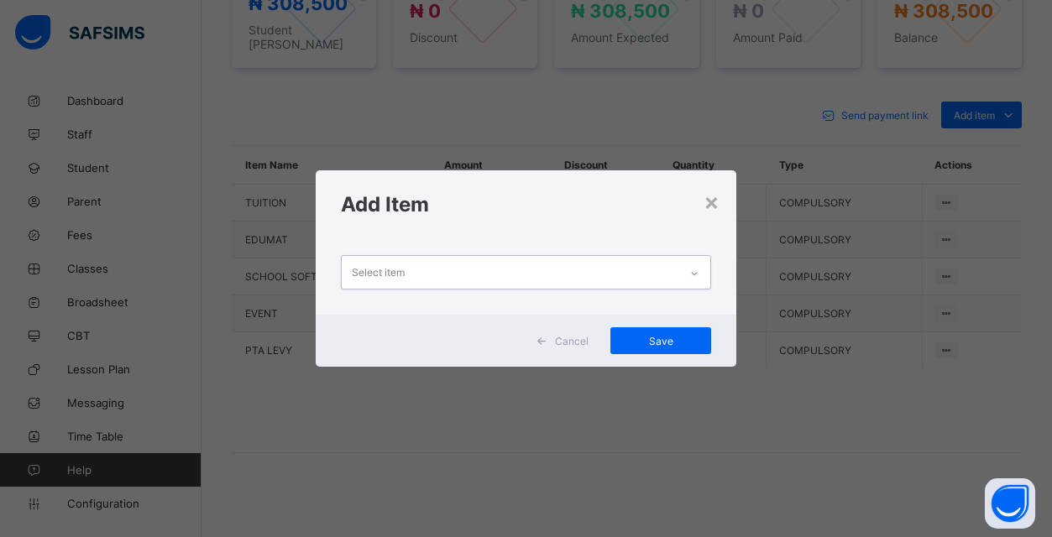
click at [541, 277] on div "Select item" at bounding box center [510, 272] width 337 height 33
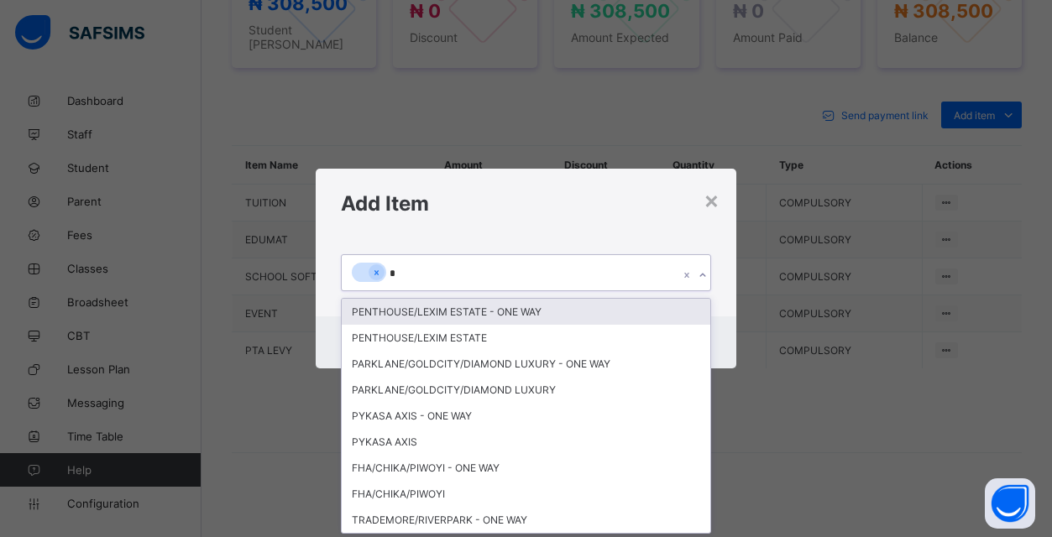
type input "**"
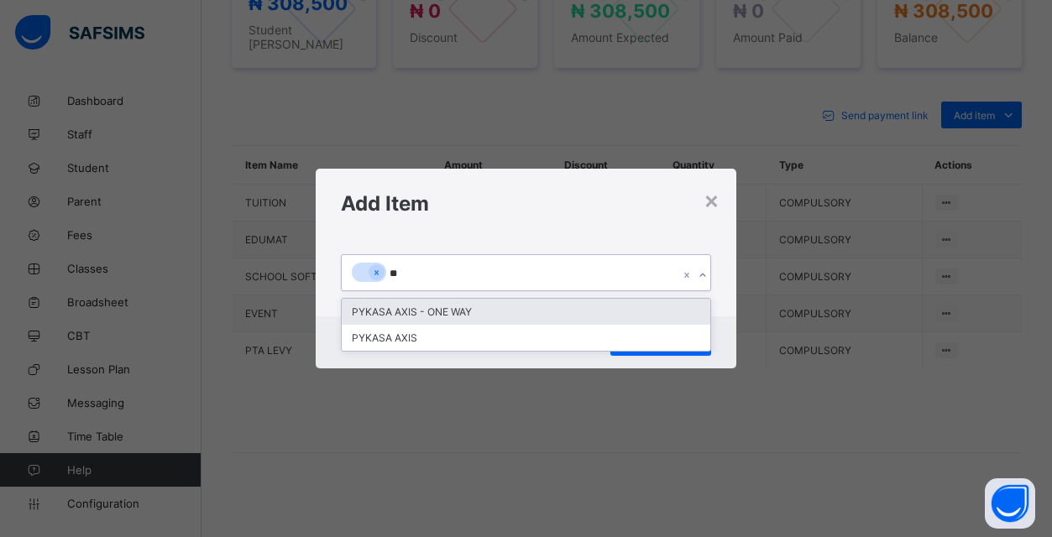
click at [551, 301] on div "PYKASA AXIS - ONE WAY" at bounding box center [526, 312] width 369 height 26
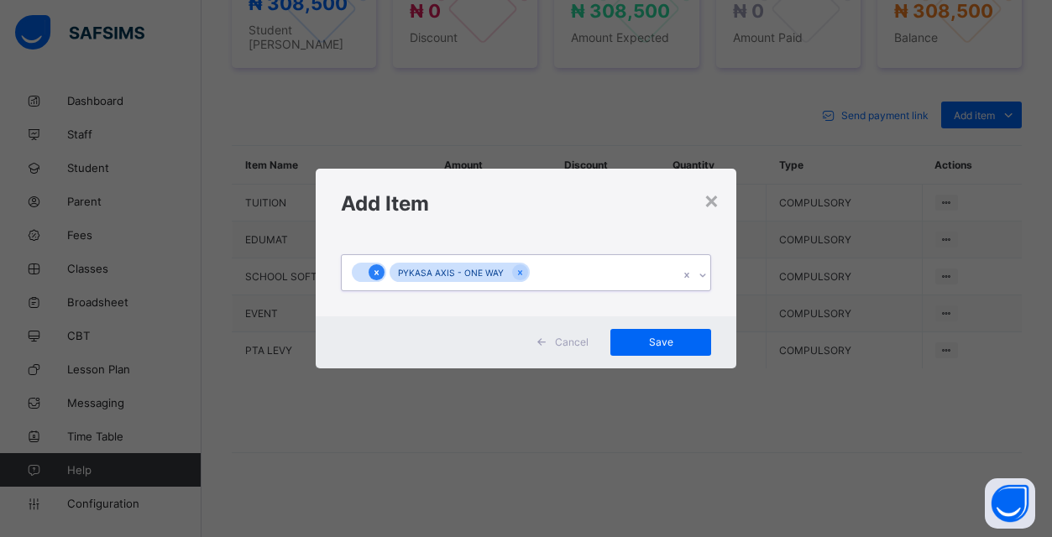
click at [375, 274] on icon at bounding box center [376, 272] width 4 height 5
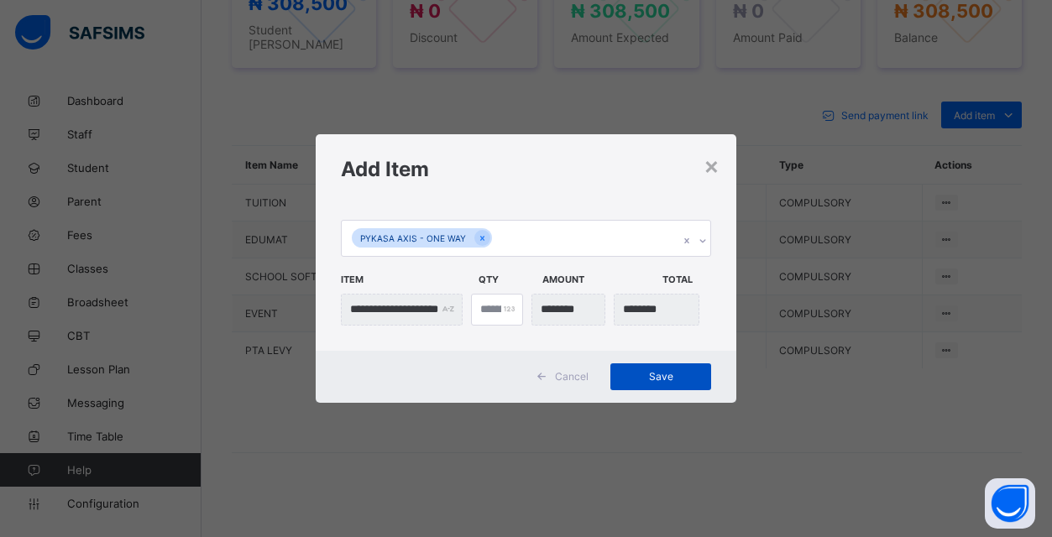
click at [662, 375] on span "Save" at bounding box center [661, 376] width 76 height 13
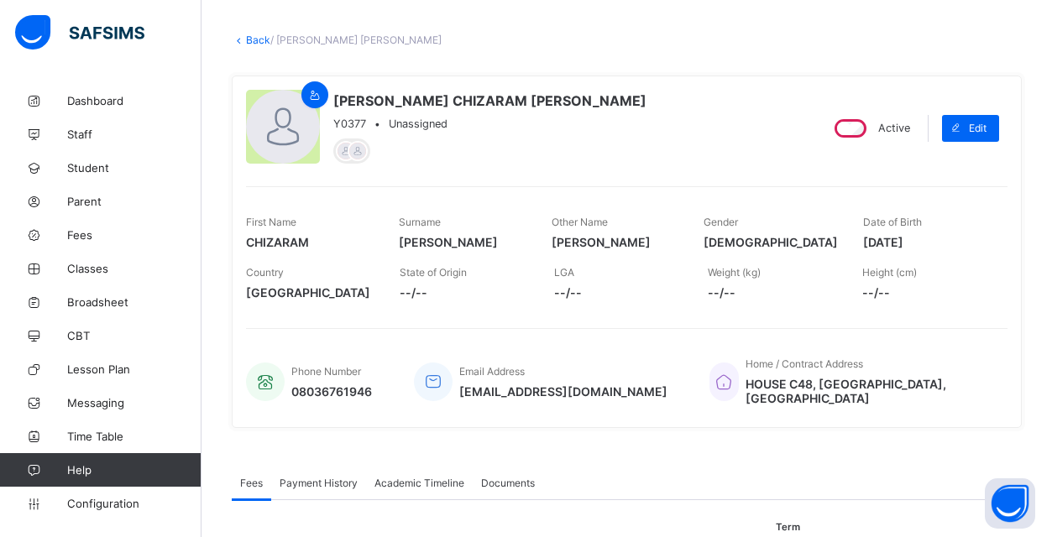
scroll to position [38, 0]
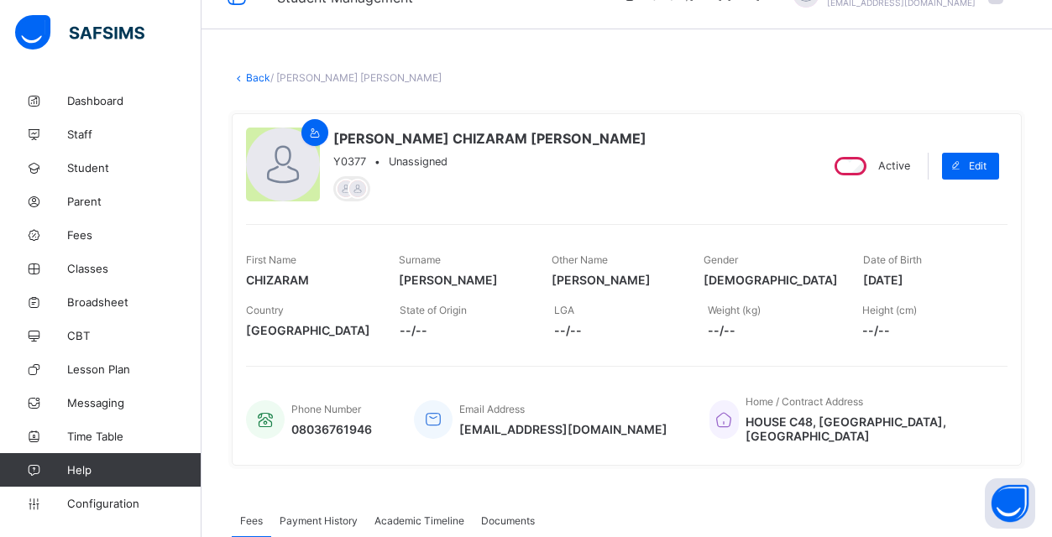
click at [252, 78] on link "Back" at bounding box center [258, 77] width 24 height 13
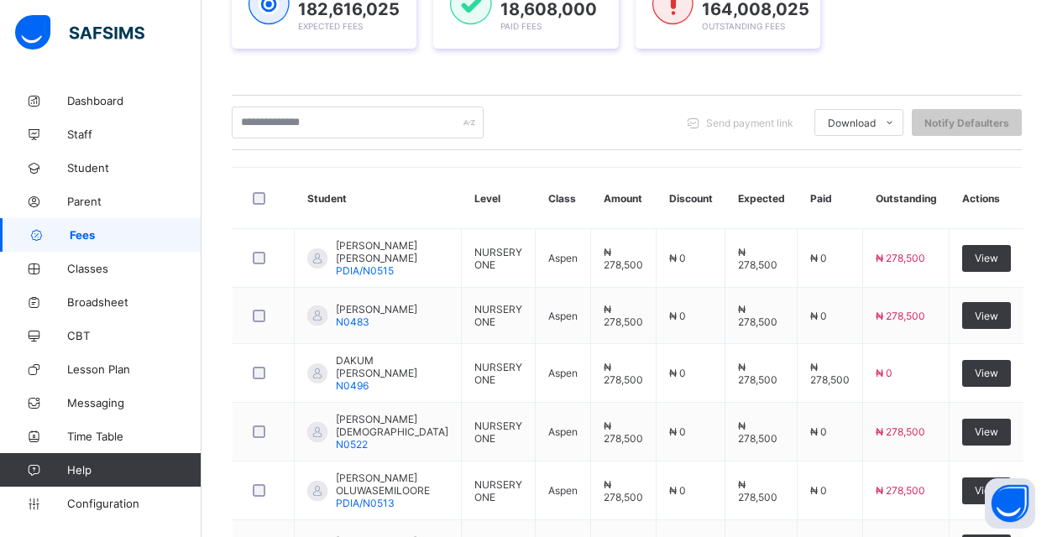
scroll to position [298, 0]
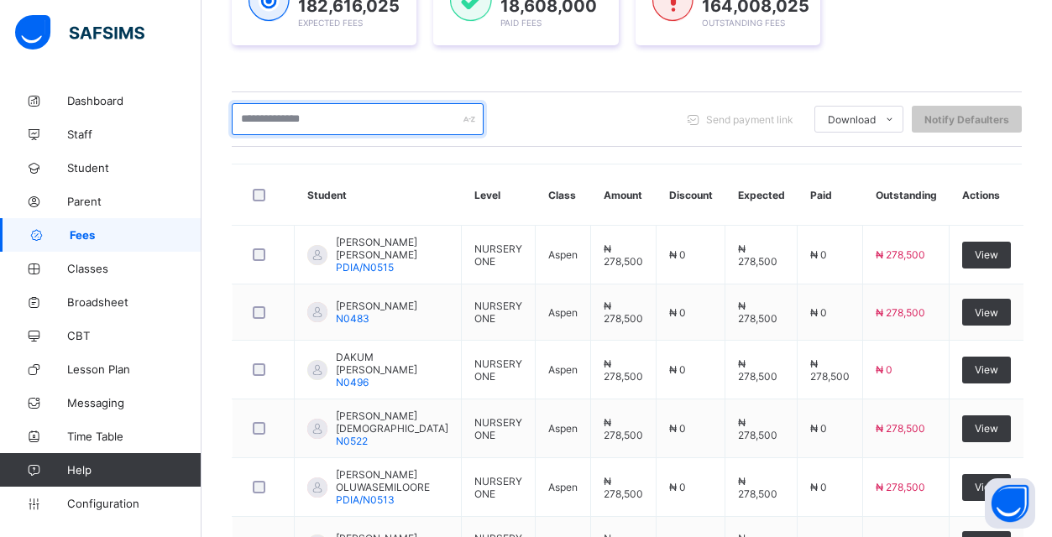
click at [362, 116] on input "text" at bounding box center [358, 119] width 252 height 32
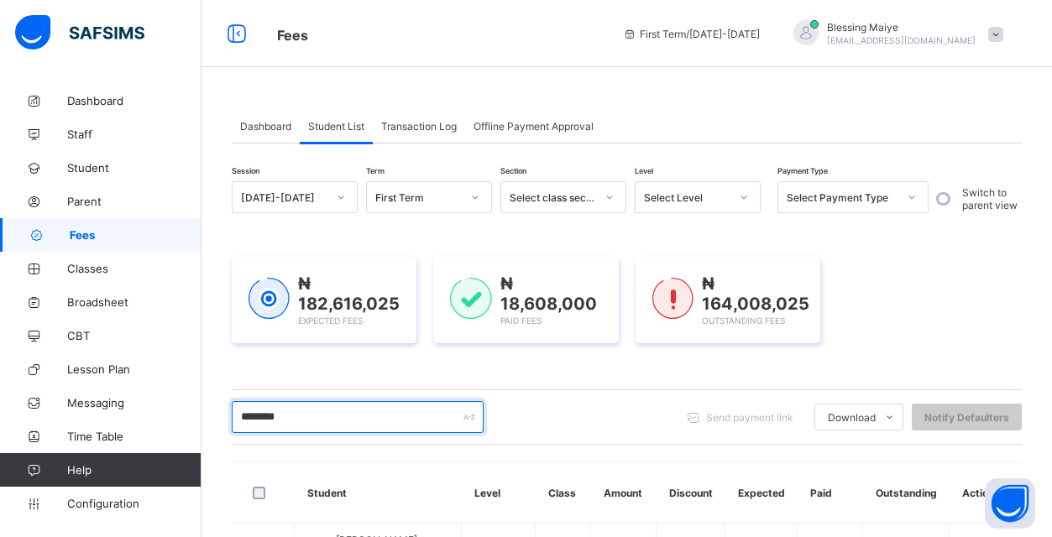
scroll to position [0, 0]
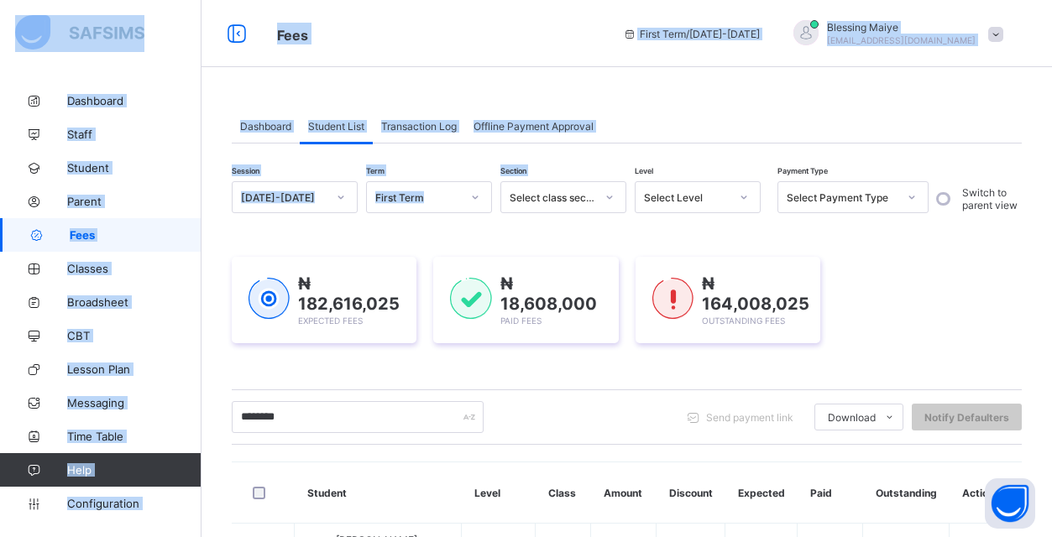
drag, startPoint x: 544, startPoint y: 13, endPoint x: 558, endPoint y: 154, distance: 141.8
click at [601, 58] on div "Fees First Term / [DATE]-[DATE] Blessing [PERSON_NAME] [PERSON_NAME][EMAIL_ADDR…" at bounding box center [526, 33] width 1052 height 67
drag, startPoint x: 600, startPoint y: 39, endPoint x: 599, endPoint y: 179, distance: 139.4
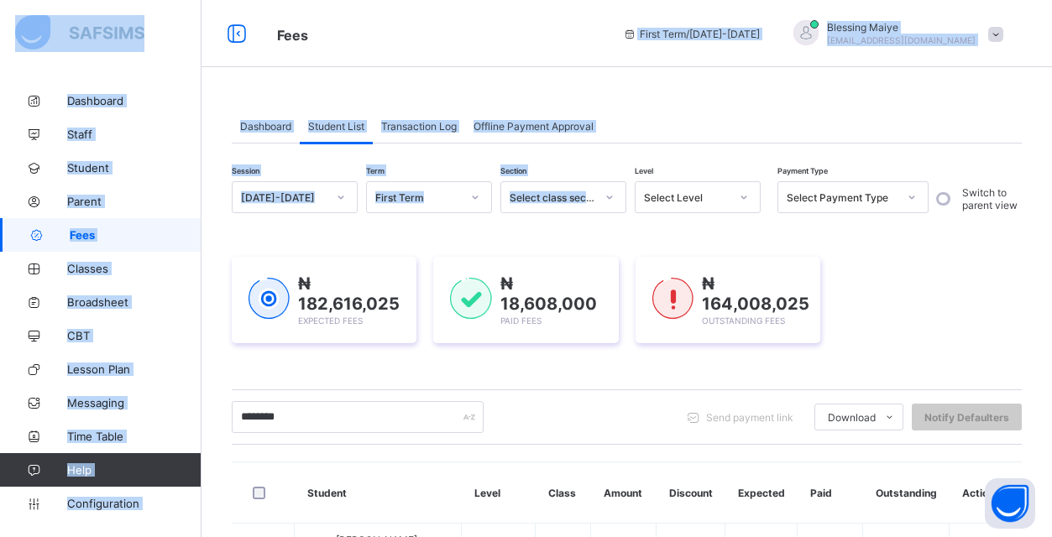
click at [538, 29] on span "Fees" at bounding box center [437, 34] width 321 height 22
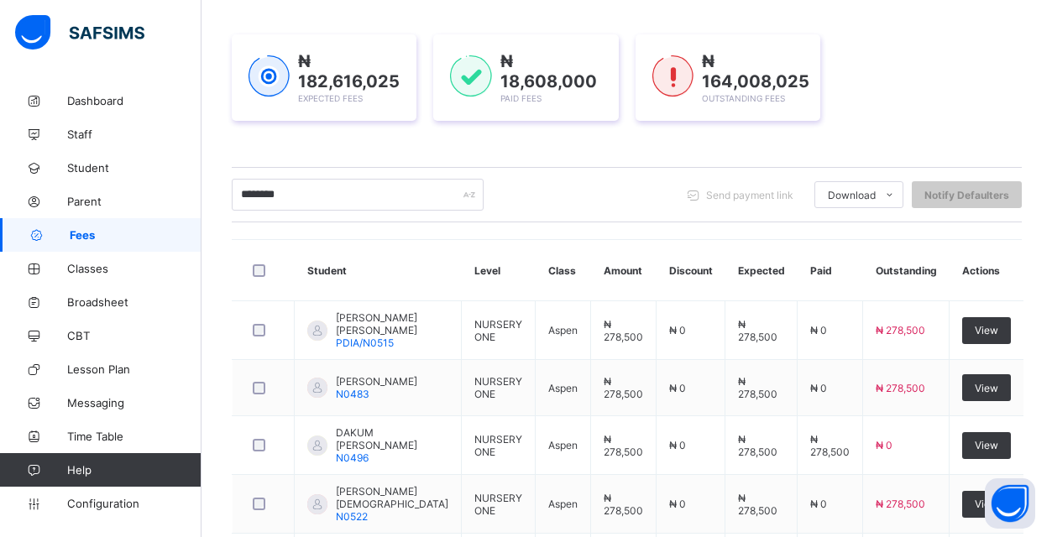
scroll to position [254, 0]
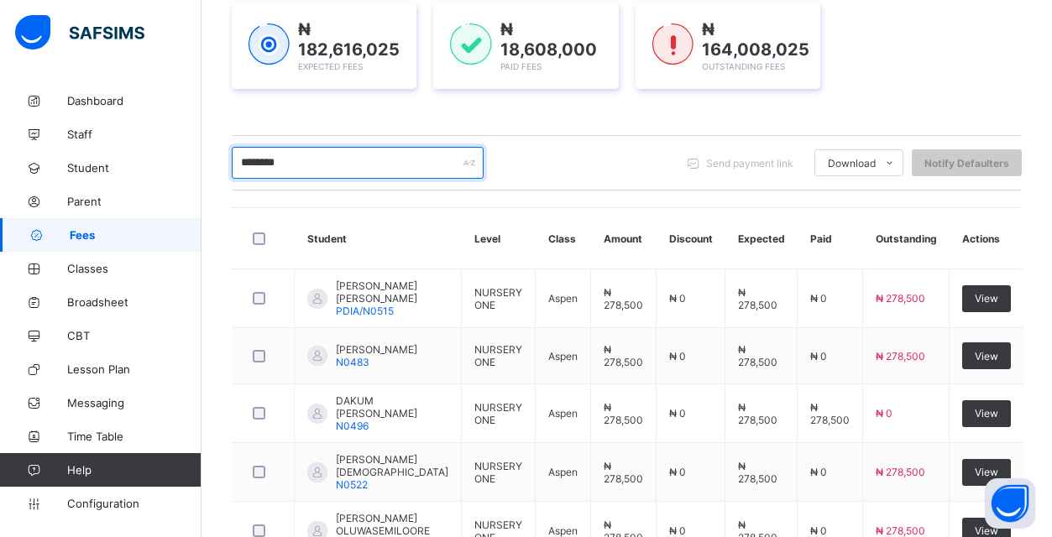
click at [409, 165] on input "********" at bounding box center [358, 163] width 252 height 32
type input "*"
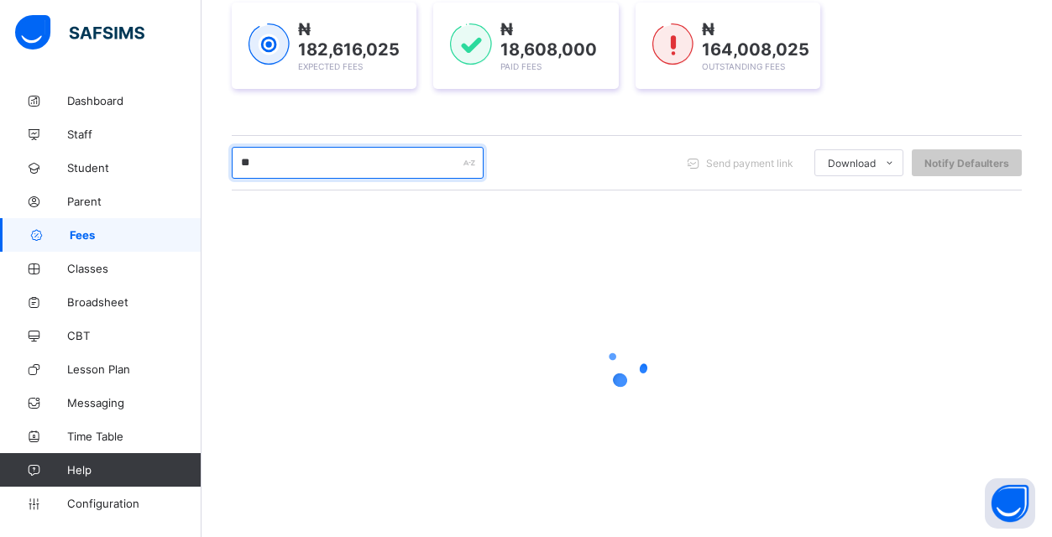
type input "*"
type input "*****"
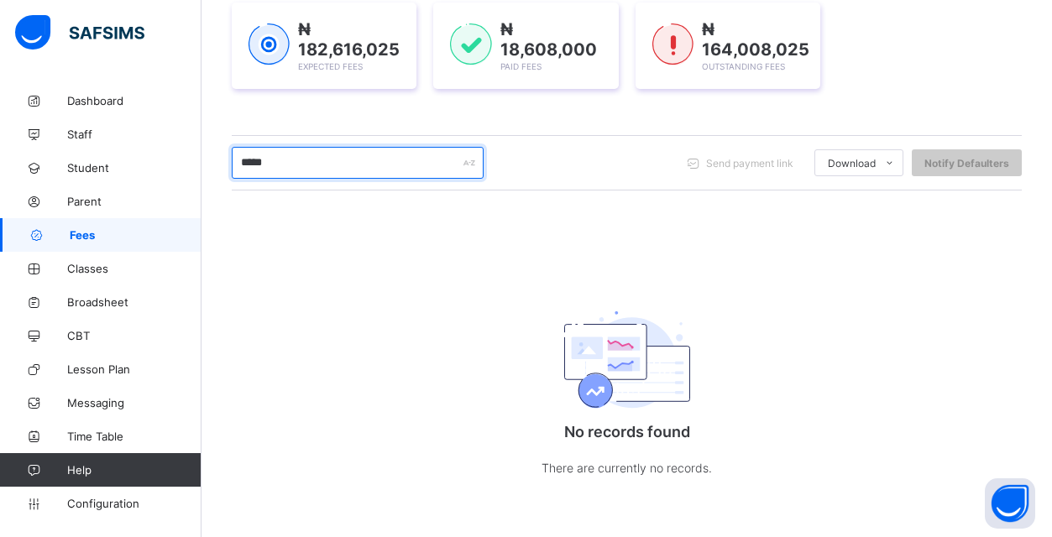
click at [430, 161] on input "*****" at bounding box center [358, 163] width 252 height 32
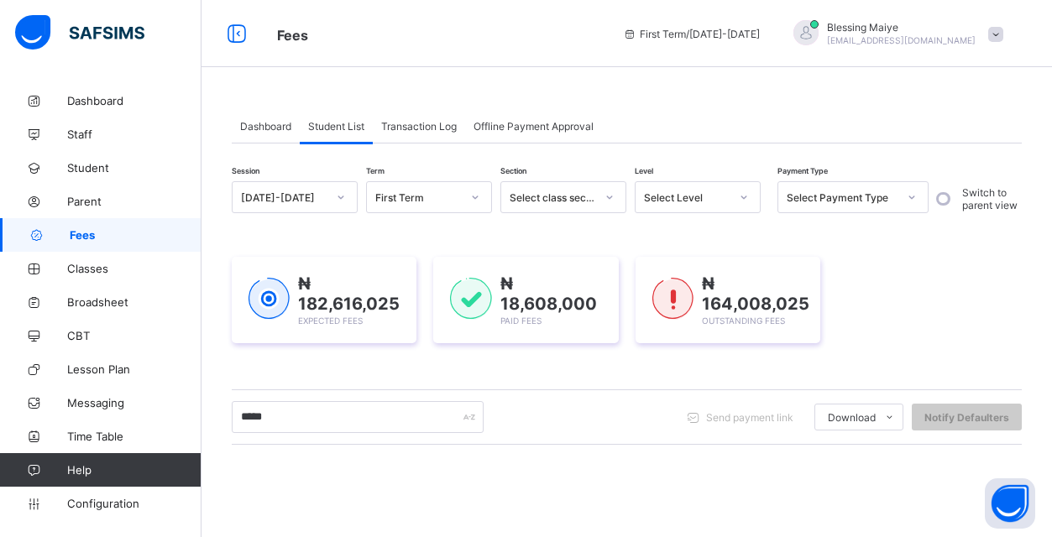
scroll to position [254, 0]
